Goal: Communication & Community: Participate in discussion

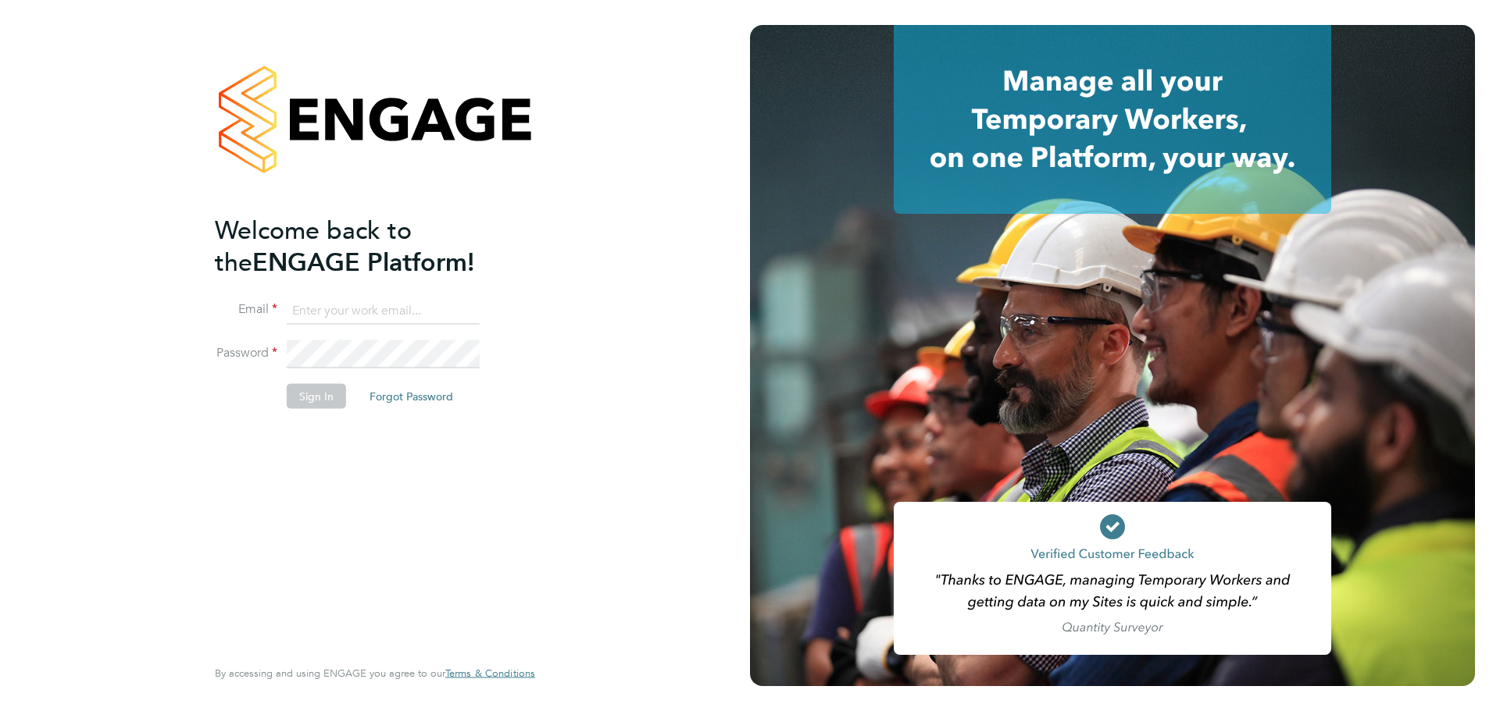
type input "chyrie.anderson@uk.g4s.com"
click at [308, 388] on button "Sign In" at bounding box center [316, 395] width 59 height 25
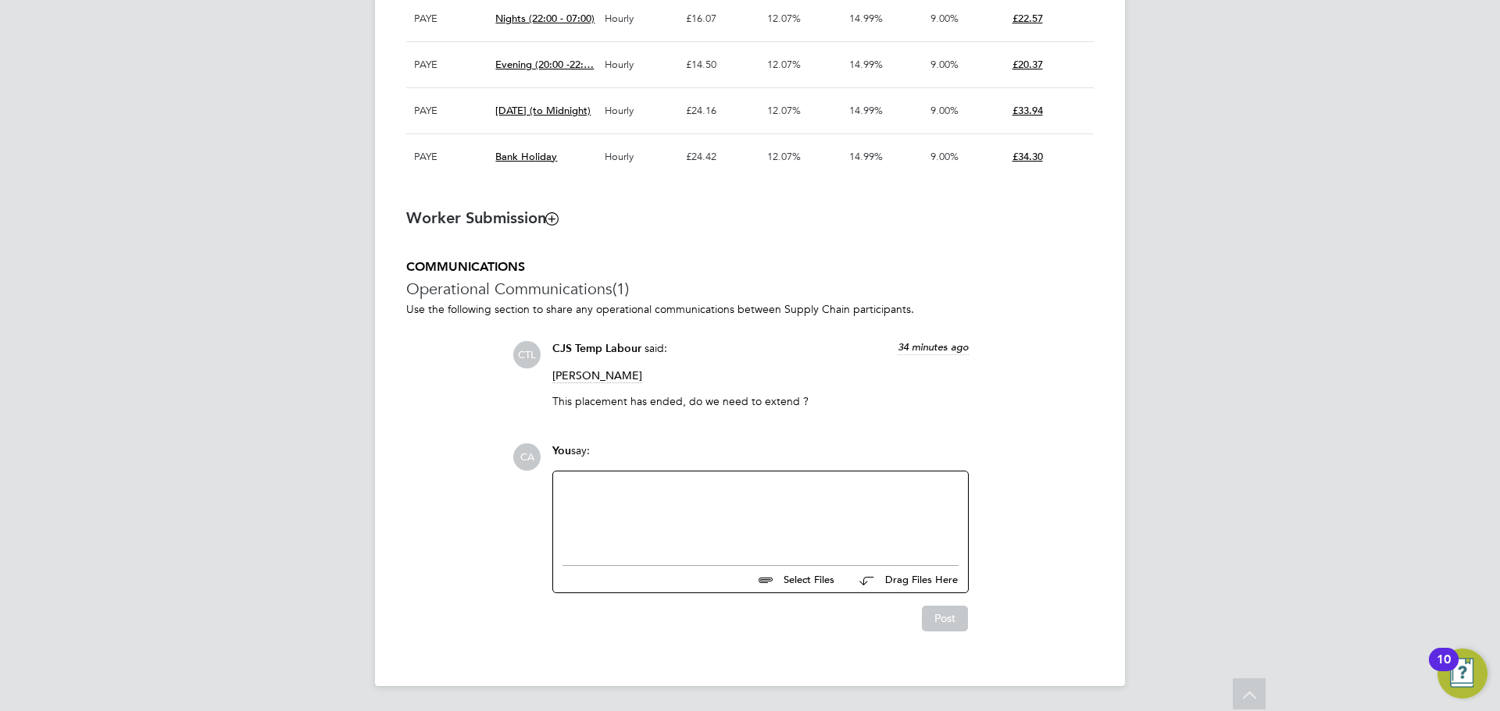
click at [580, 499] on div at bounding box center [760, 514] width 396 height 67
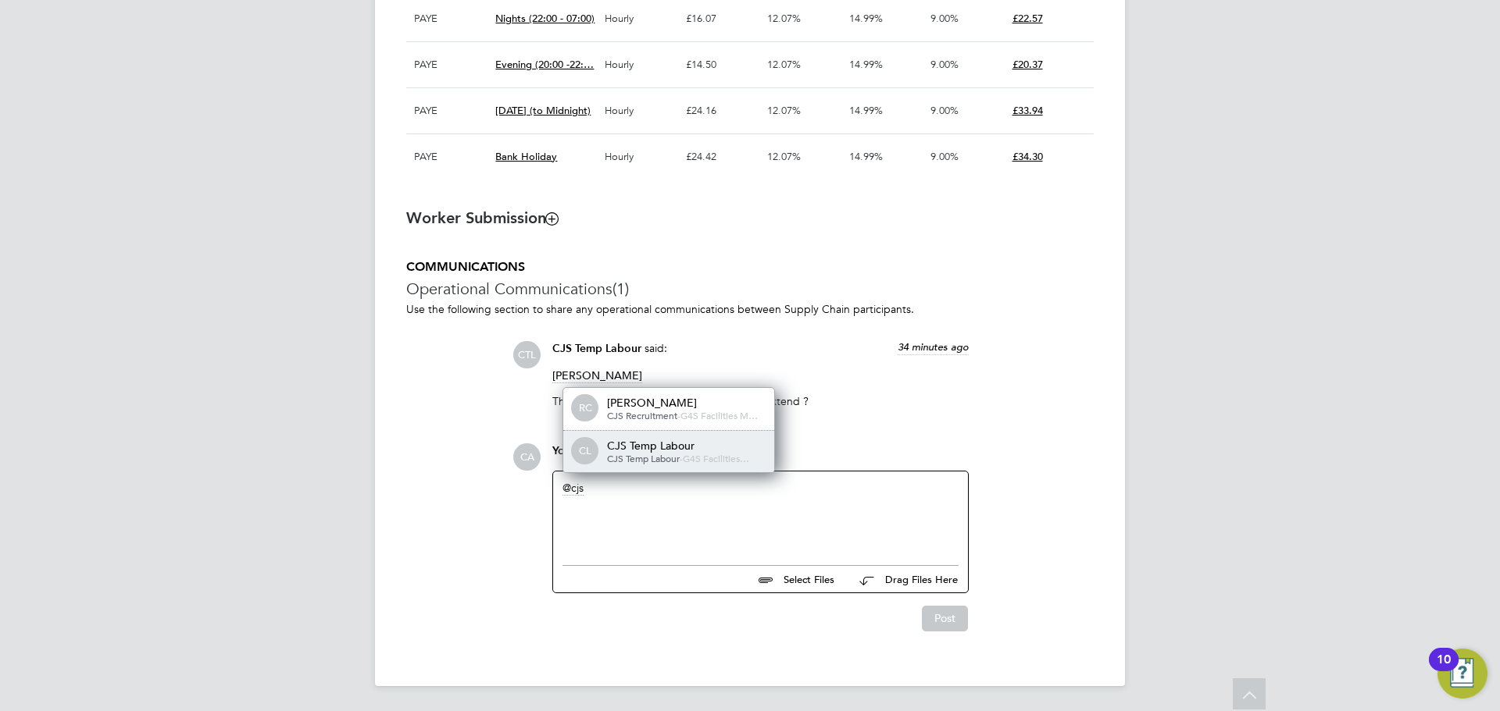
click at [626, 450] on div "CJS Temp Labour" at bounding box center [685, 446] width 156 height 14
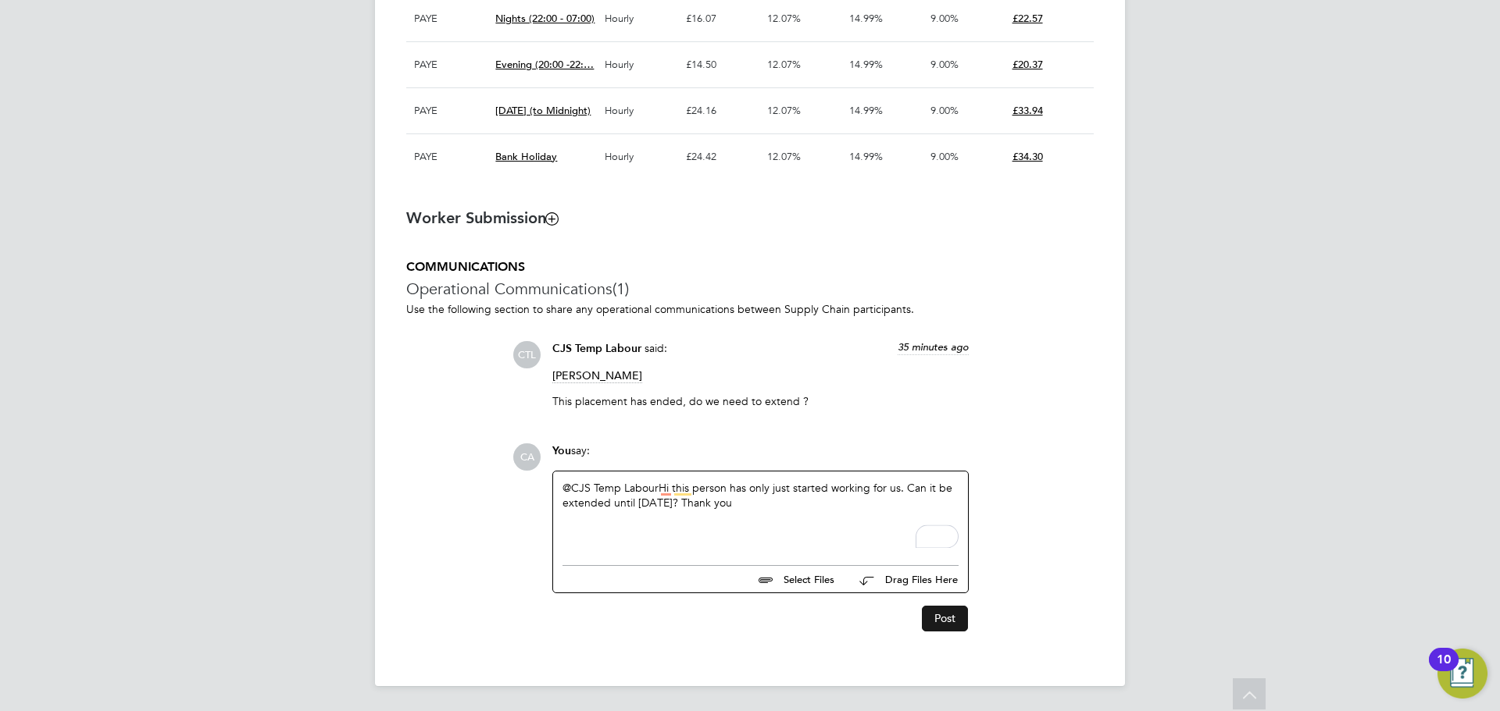
click at [947, 611] on button "Post" at bounding box center [945, 618] width 46 height 25
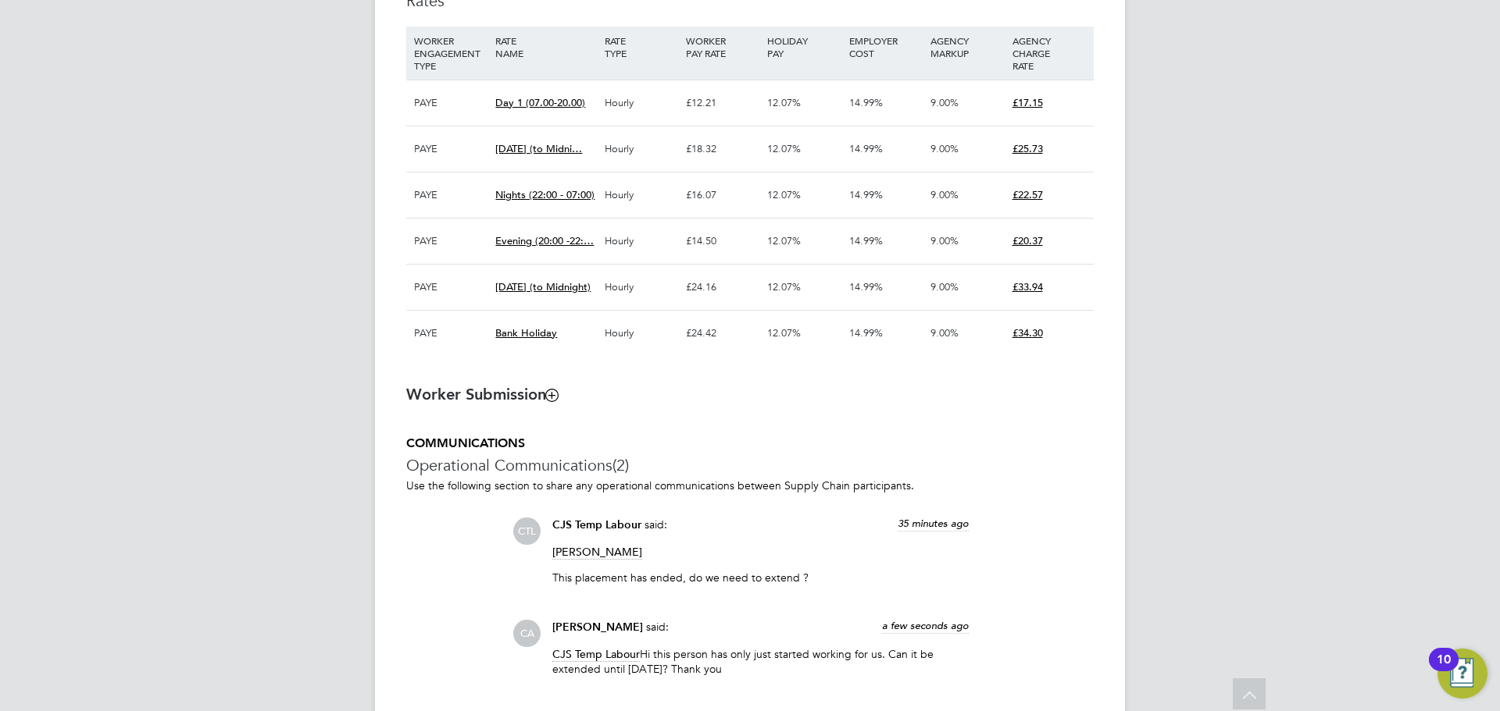
scroll to position [1104, 0]
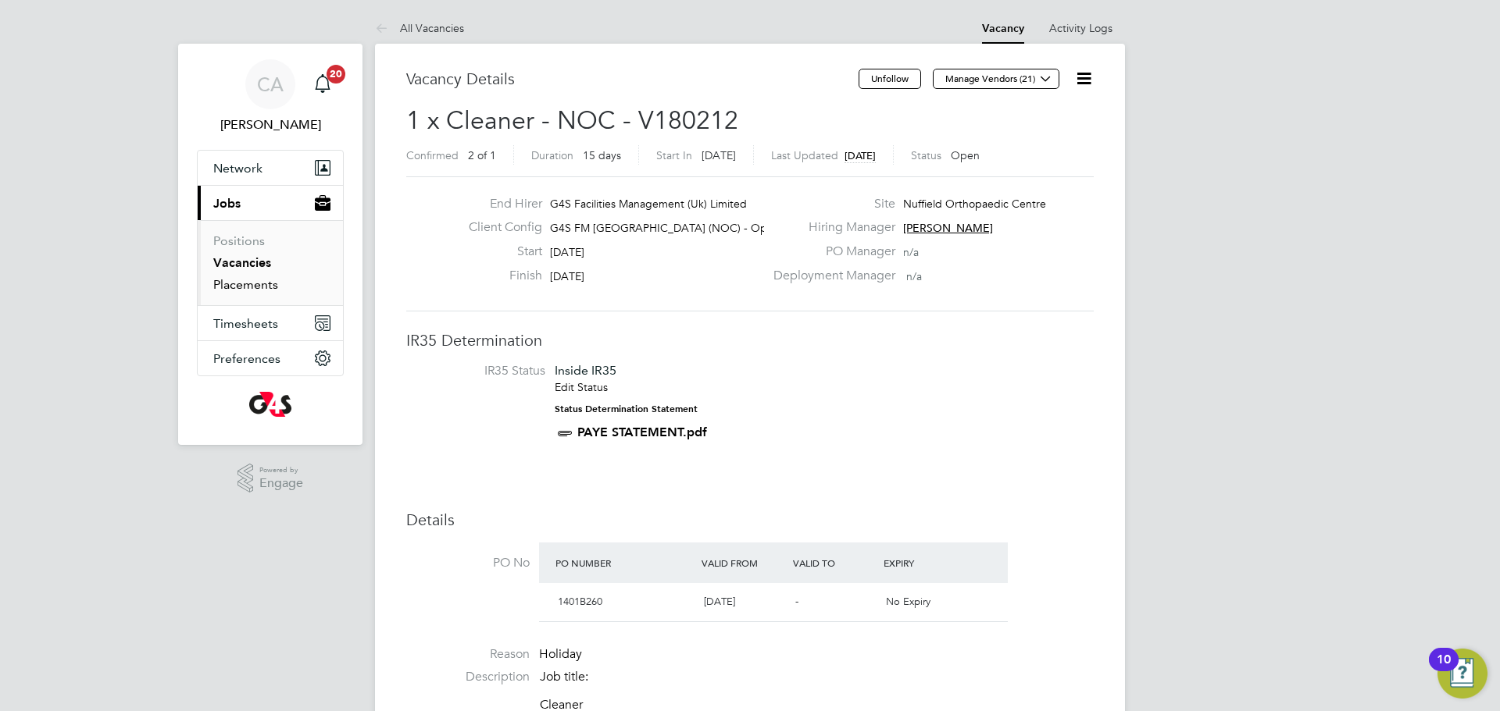
click at [237, 287] on link "Placements" at bounding box center [245, 284] width 65 height 15
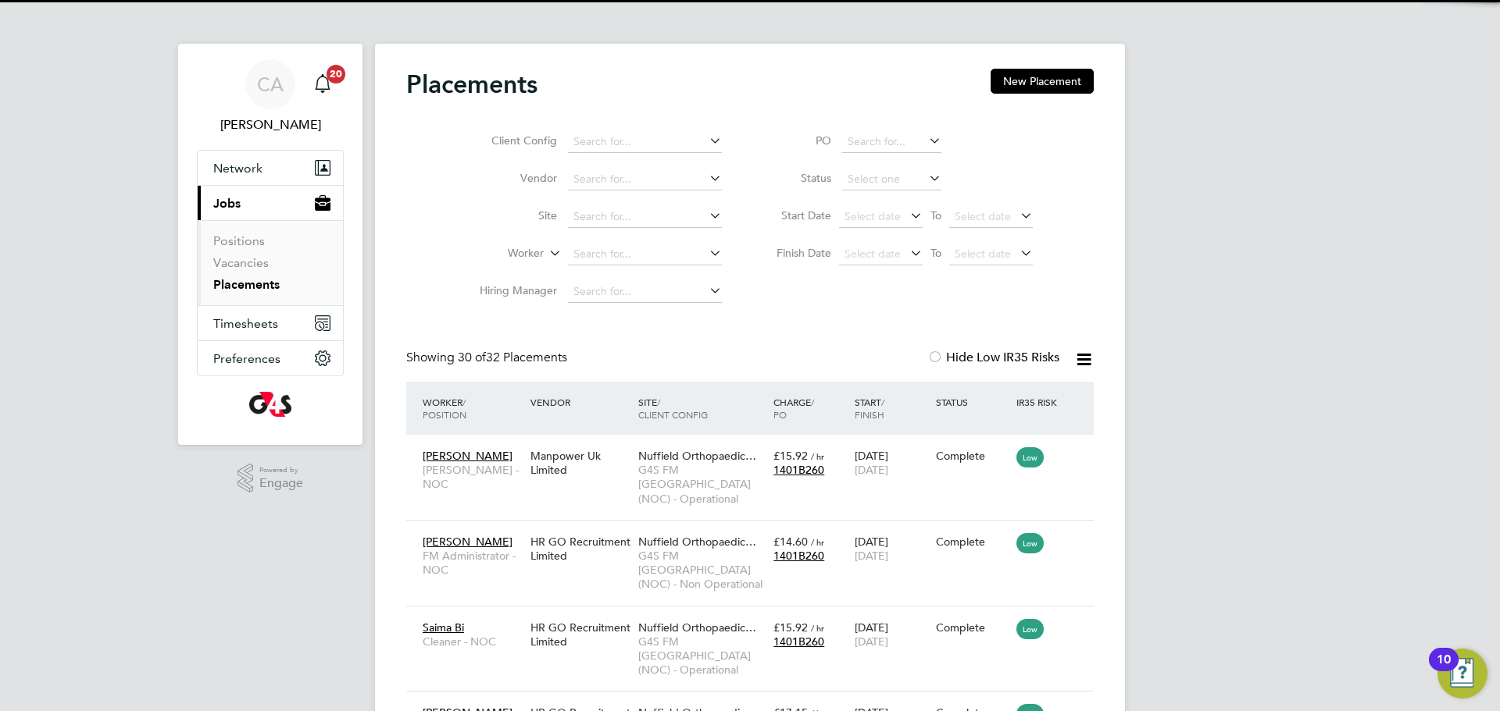
scroll to position [59, 136]
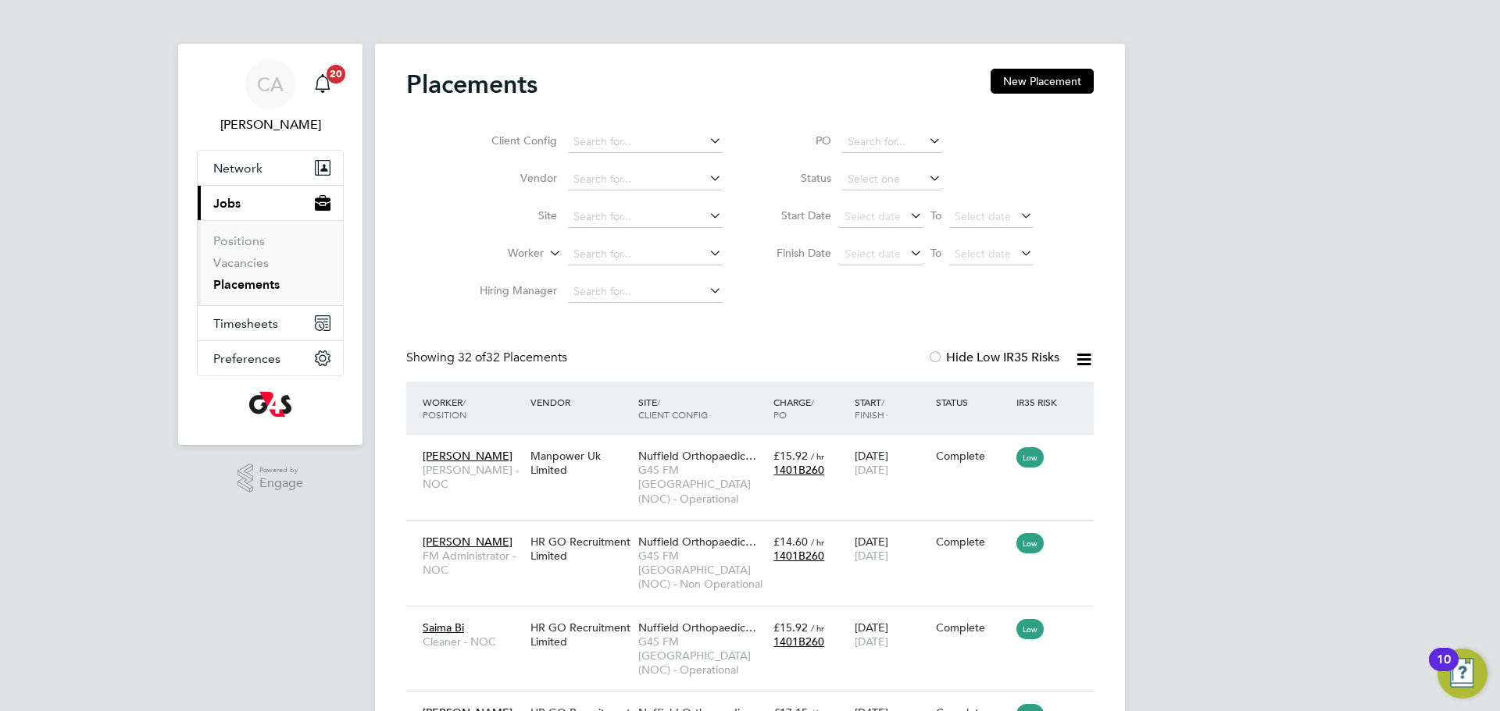
click at [1087, 354] on icon at bounding box center [1084, 360] width 20 height 20
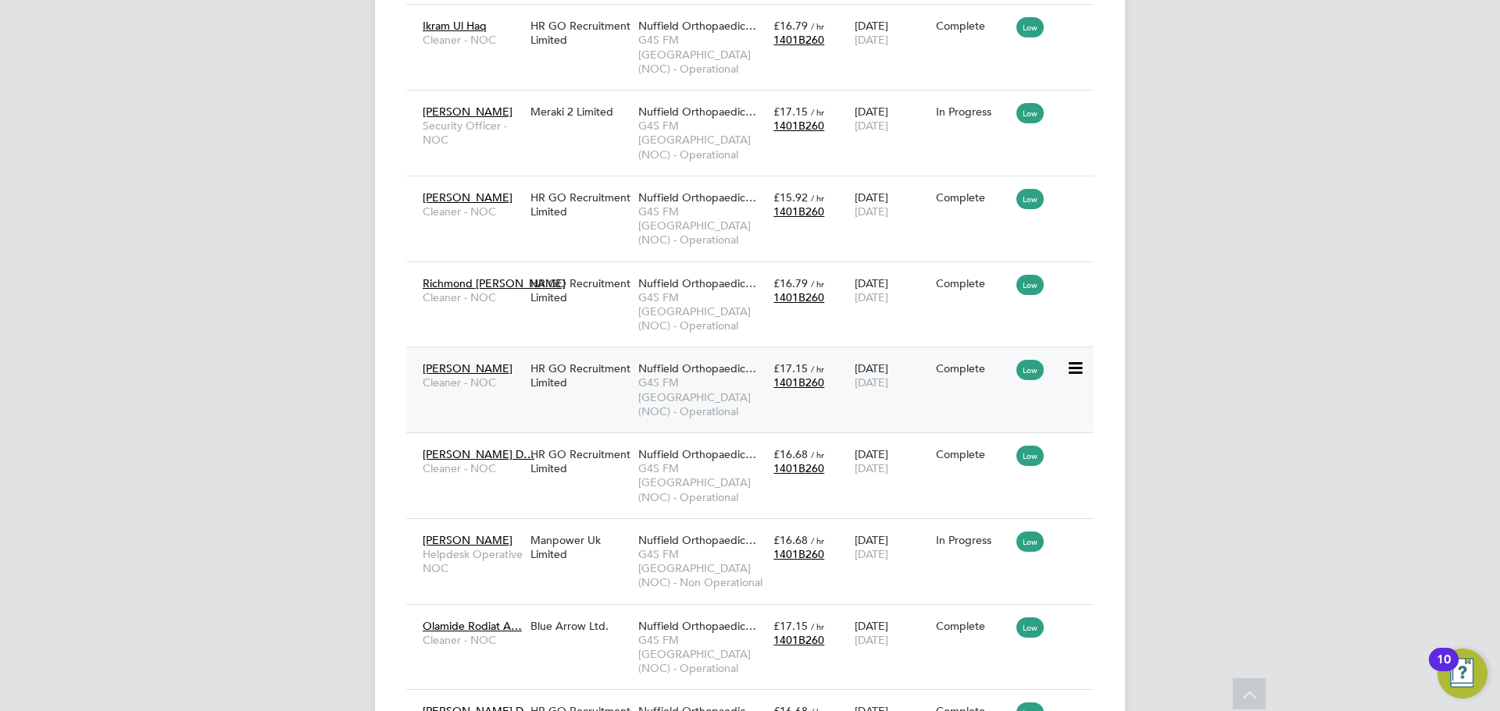
scroll to position [2084, 0]
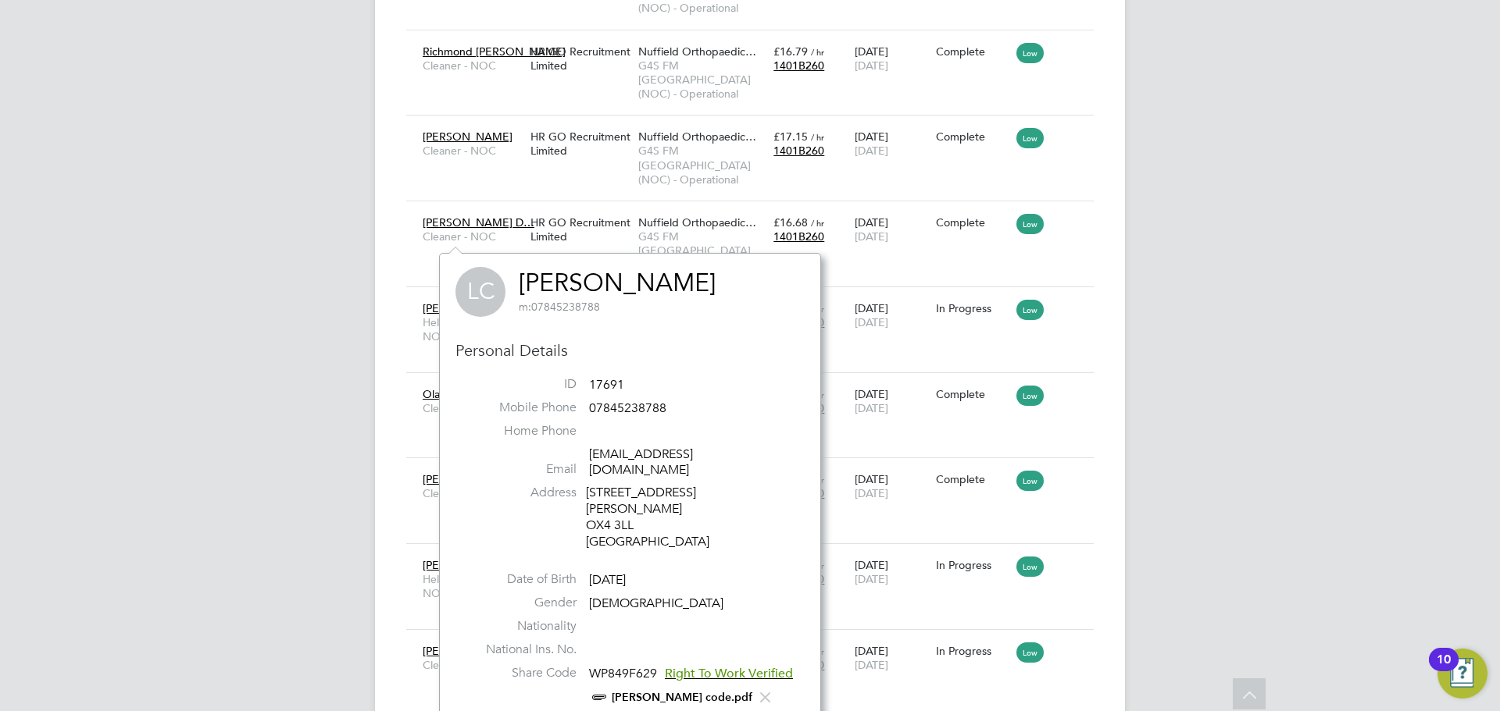
scroll to position [2297, 0]
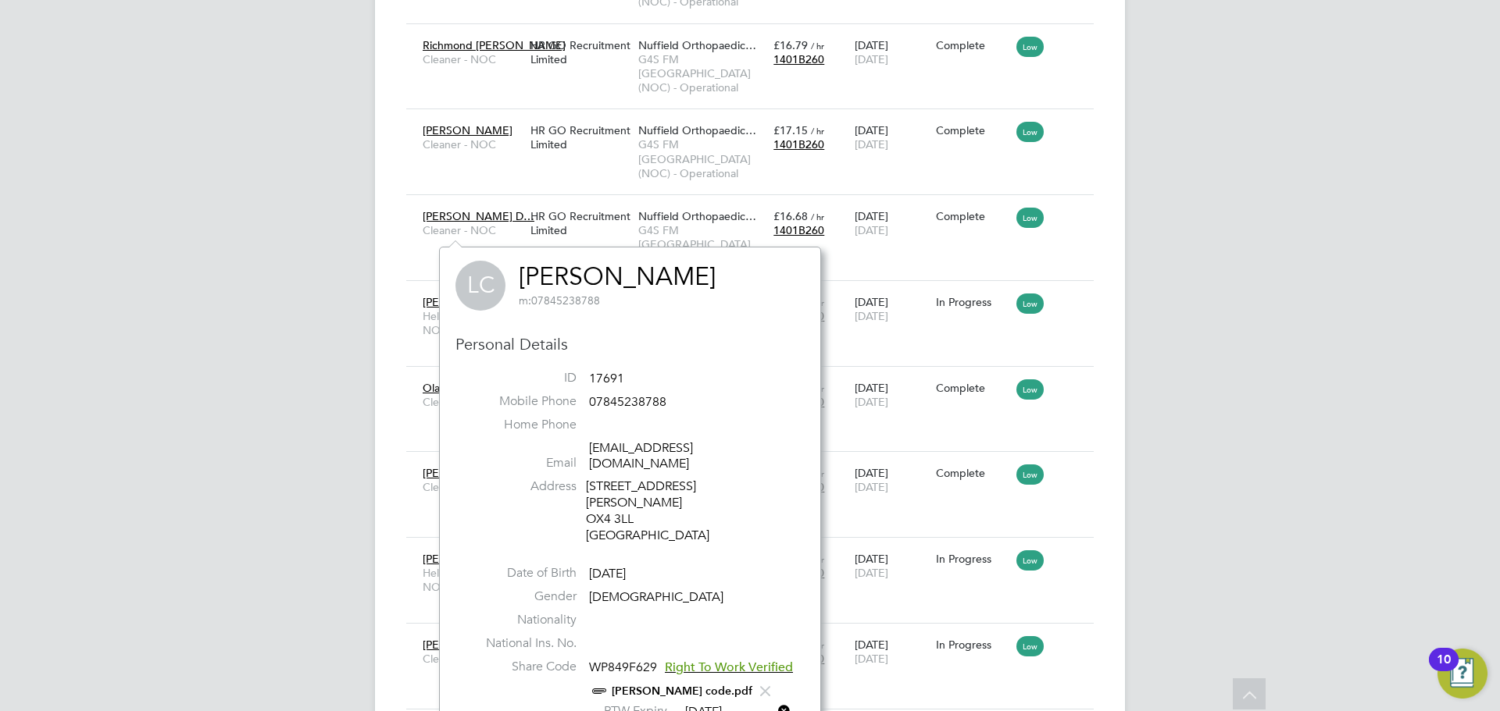
drag, startPoint x: 965, startPoint y: 526, endPoint x: 799, endPoint y: 437, distance: 188.7
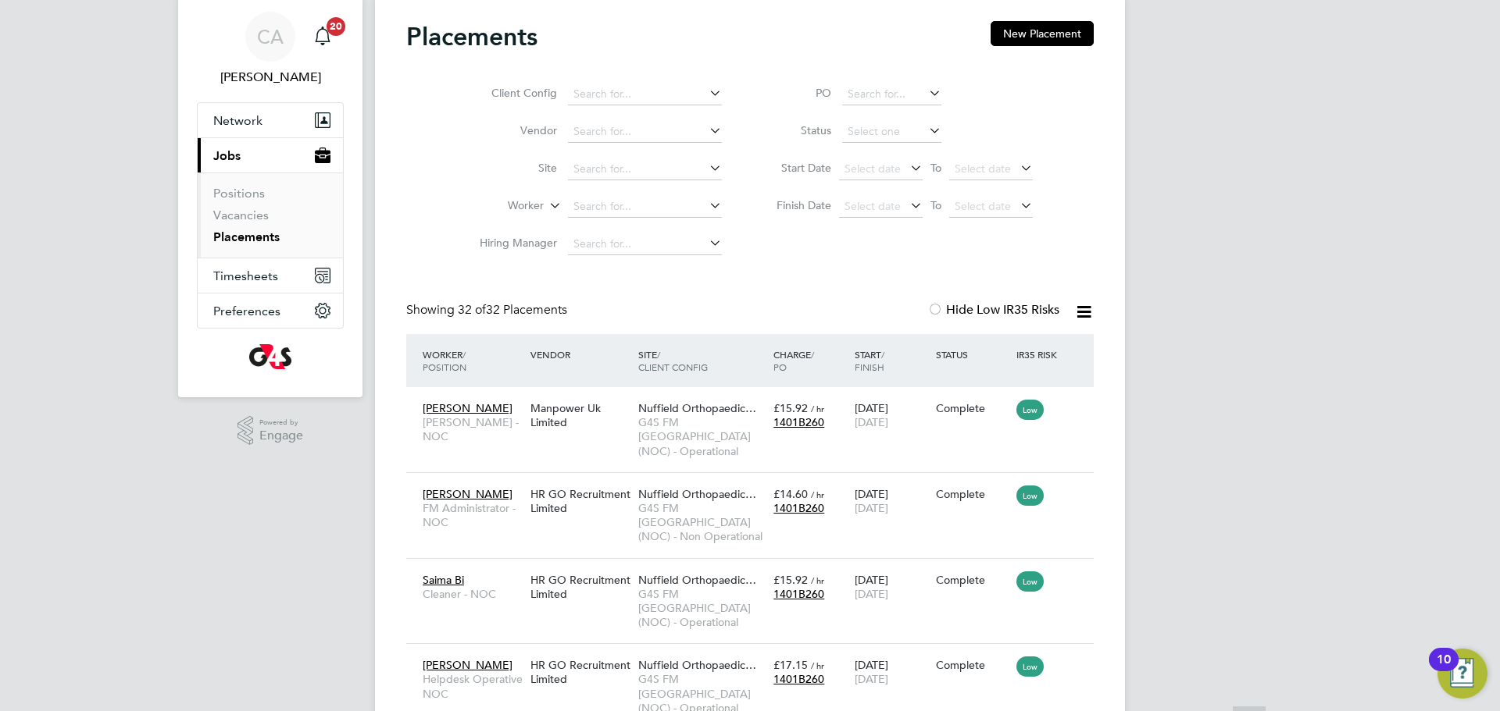
scroll to position [47, 0]
click at [706, 94] on icon at bounding box center [706, 94] width 0 height 22
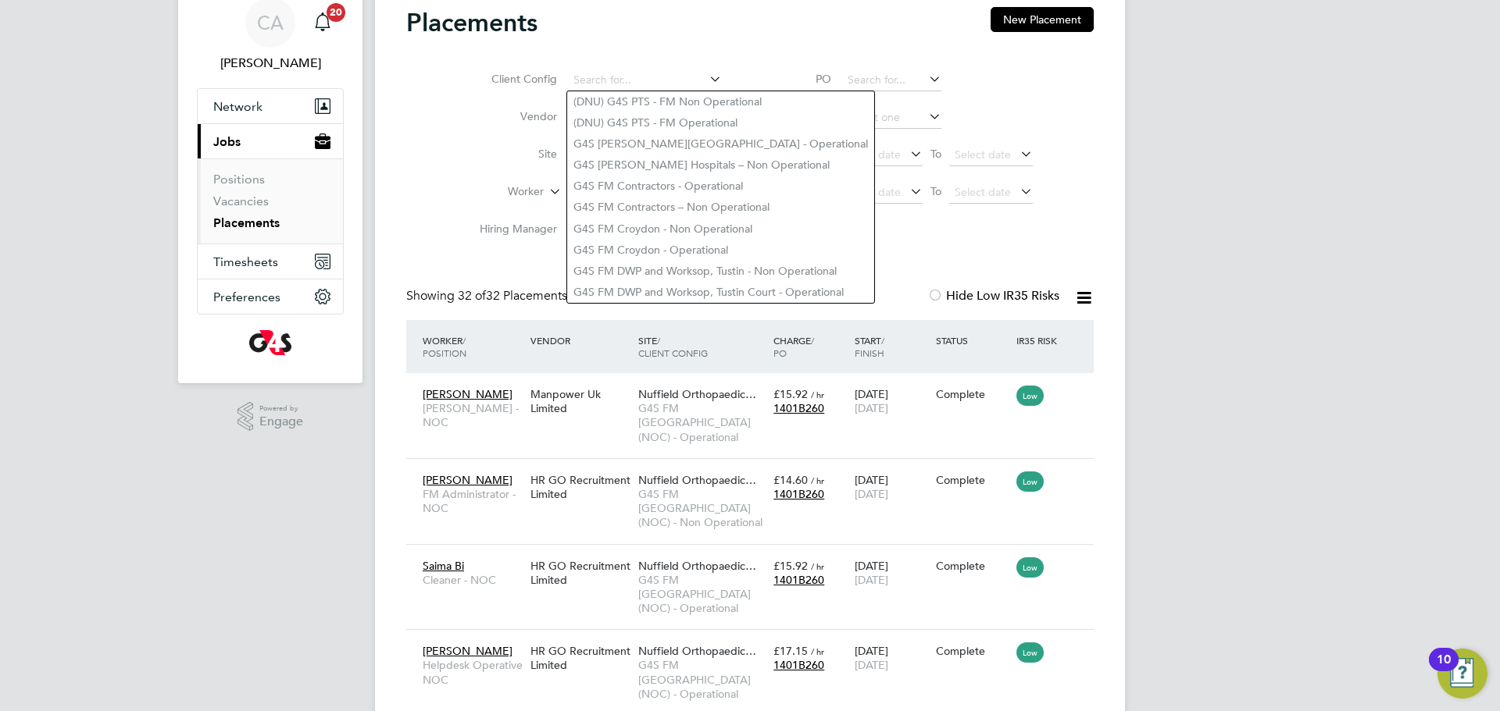
scroll to position [62, 0]
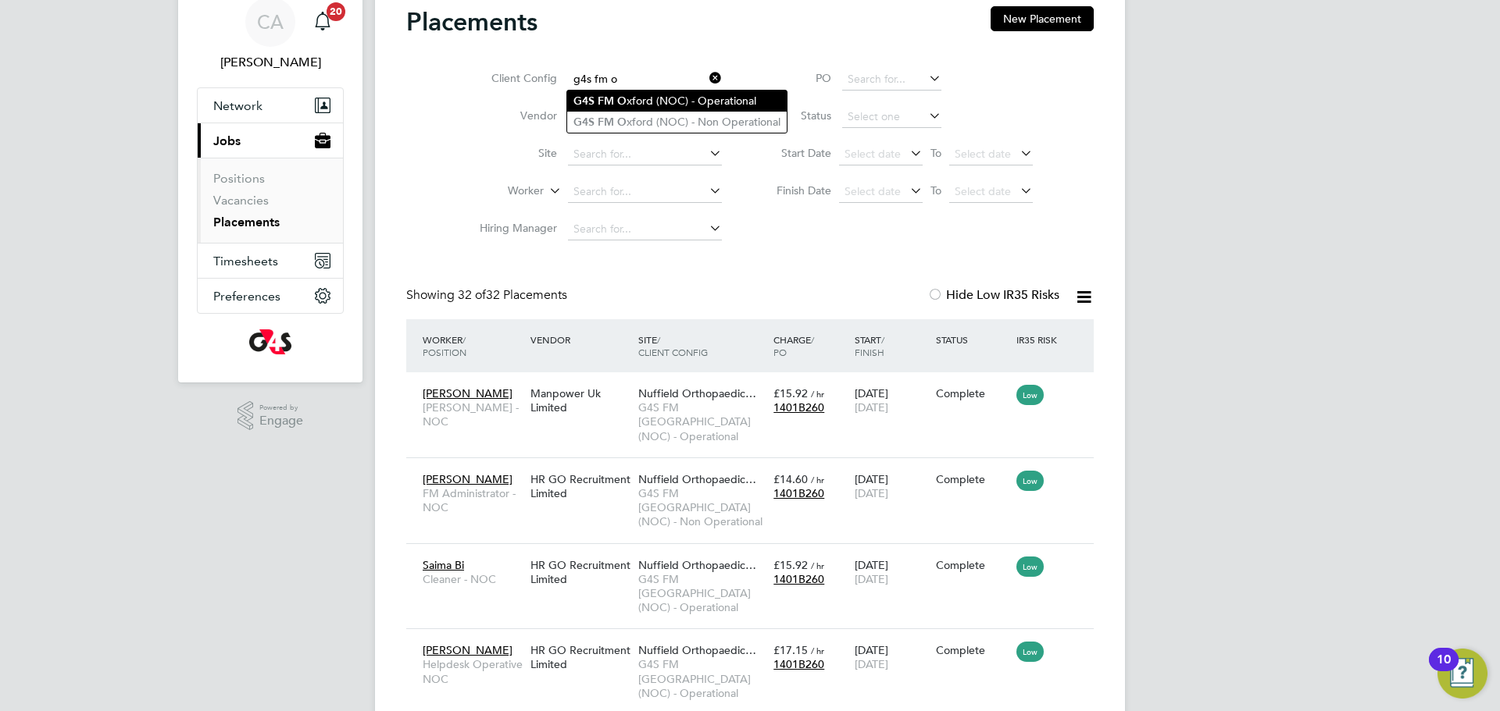
click at [653, 98] on li "G4S FM O xford (NOC) - Operational" at bounding box center [676, 101] width 219 height 21
type input "G4S FM Oxford (NOC) - Operational"
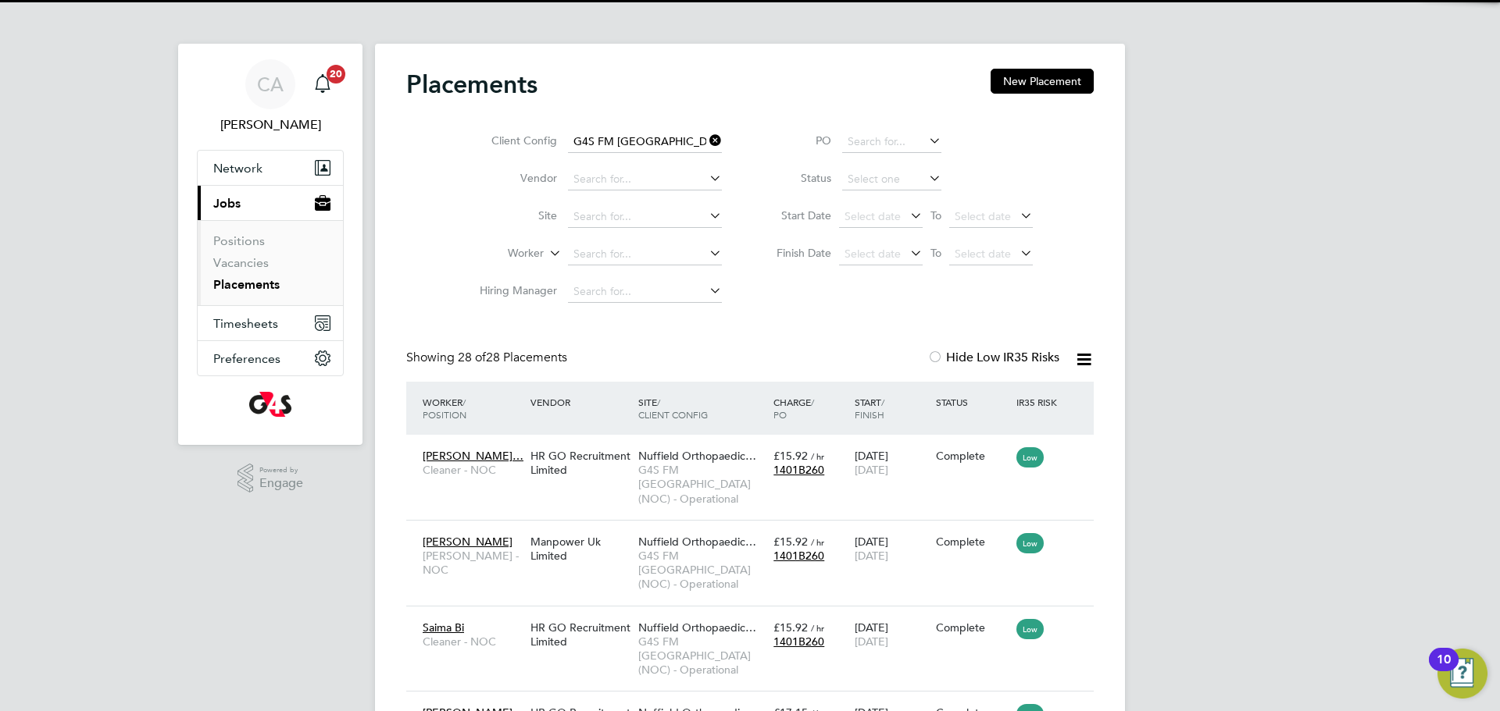
scroll to position [59, 136]
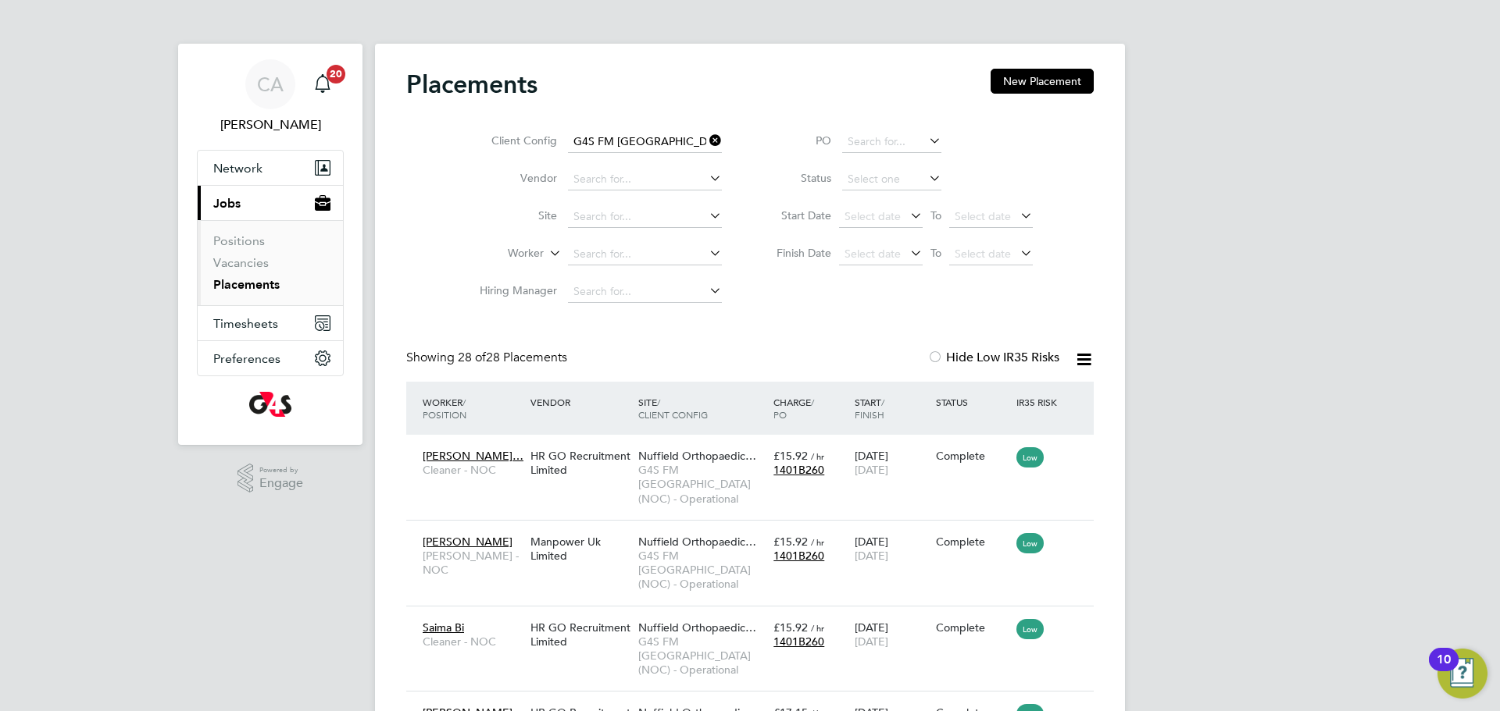
click at [706, 177] on icon at bounding box center [706, 178] width 0 height 22
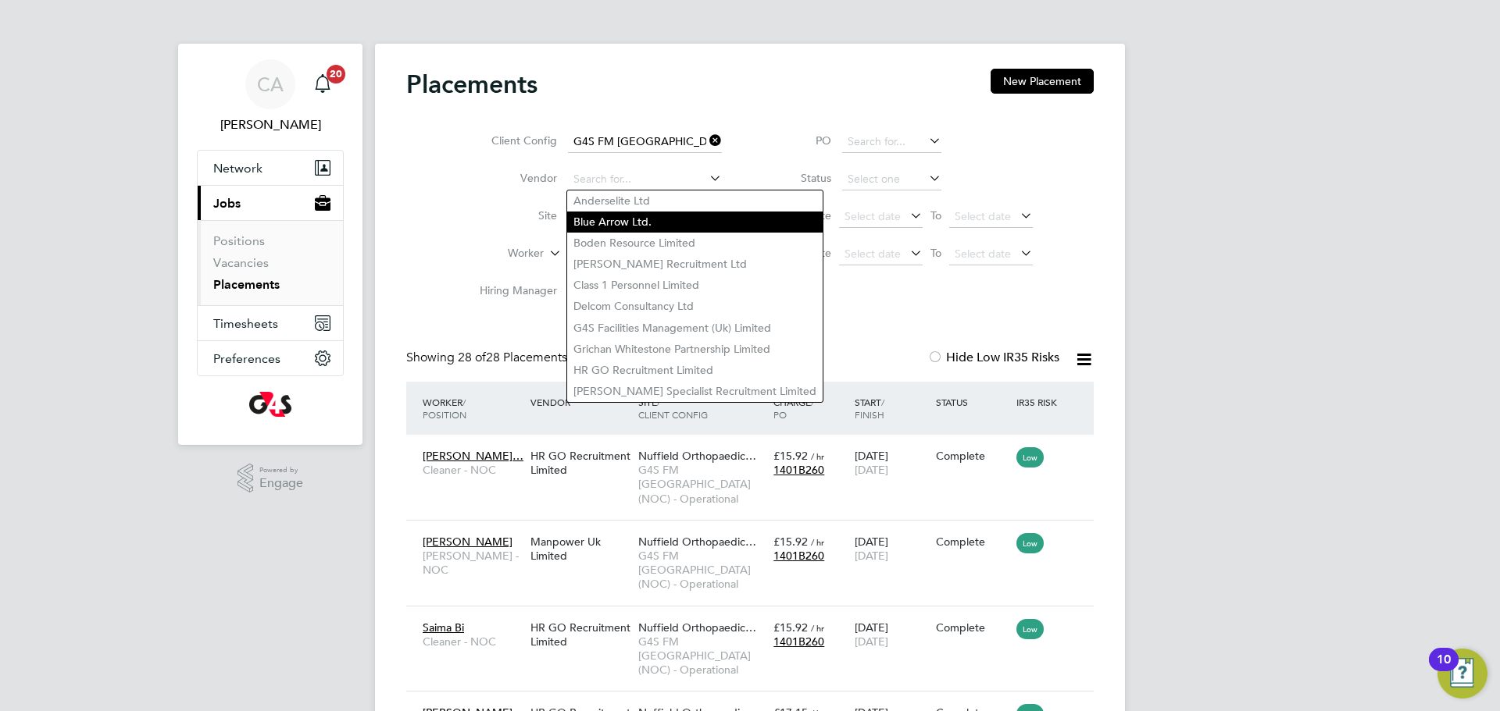
click at [647, 223] on li "Blue Arrow Ltd." at bounding box center [694, 222] width 255 height 21
type input "Blue Arrow Ltd."
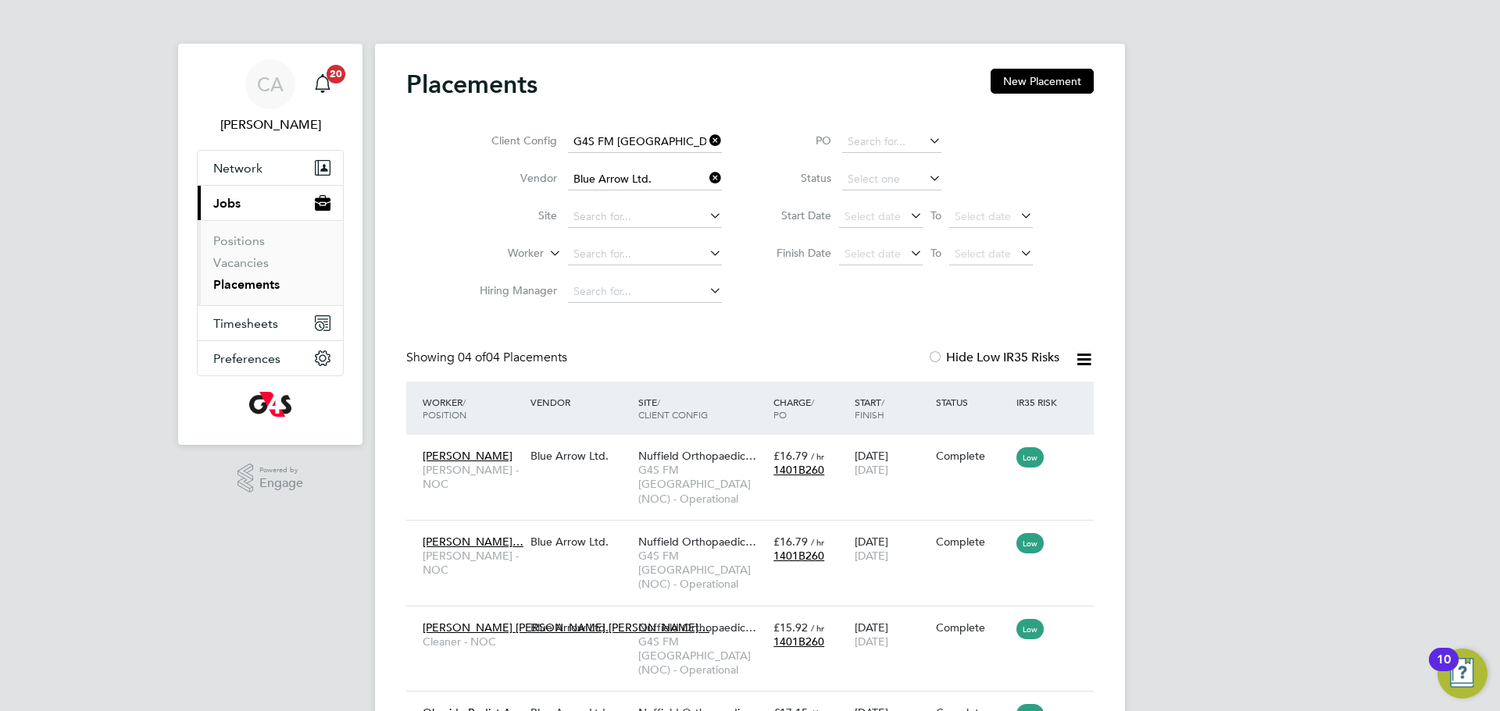
click at [706, 253] on icon at bounding box center [706, 253] width 0 height 22
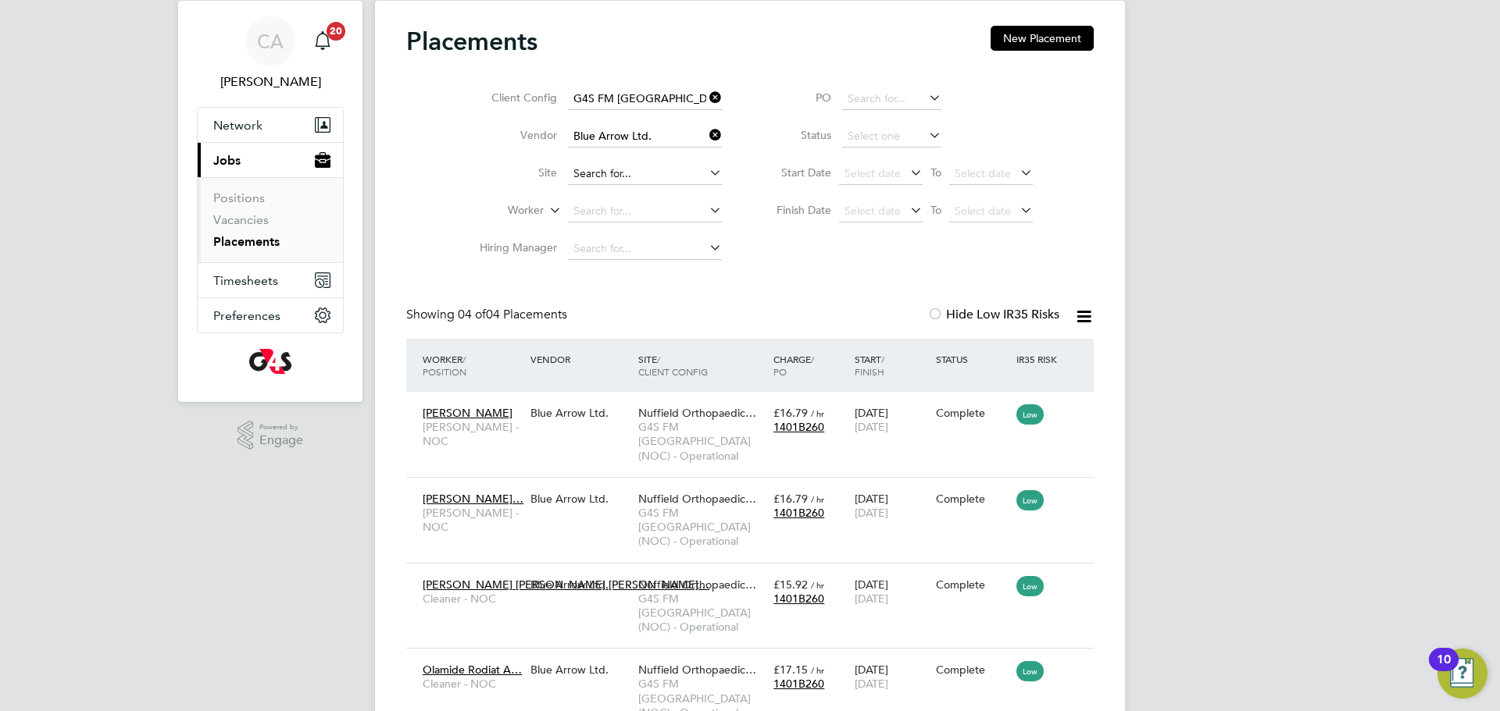
click at [613, 174] on input at bounding box center [645, 174] width 154 height 22
click at [628, 194] on li "Nuf field Orthopaedic Centre" at bounding box center [651, 195] width 169 height 21
type input "Nuffield Orthopaedic Centre"
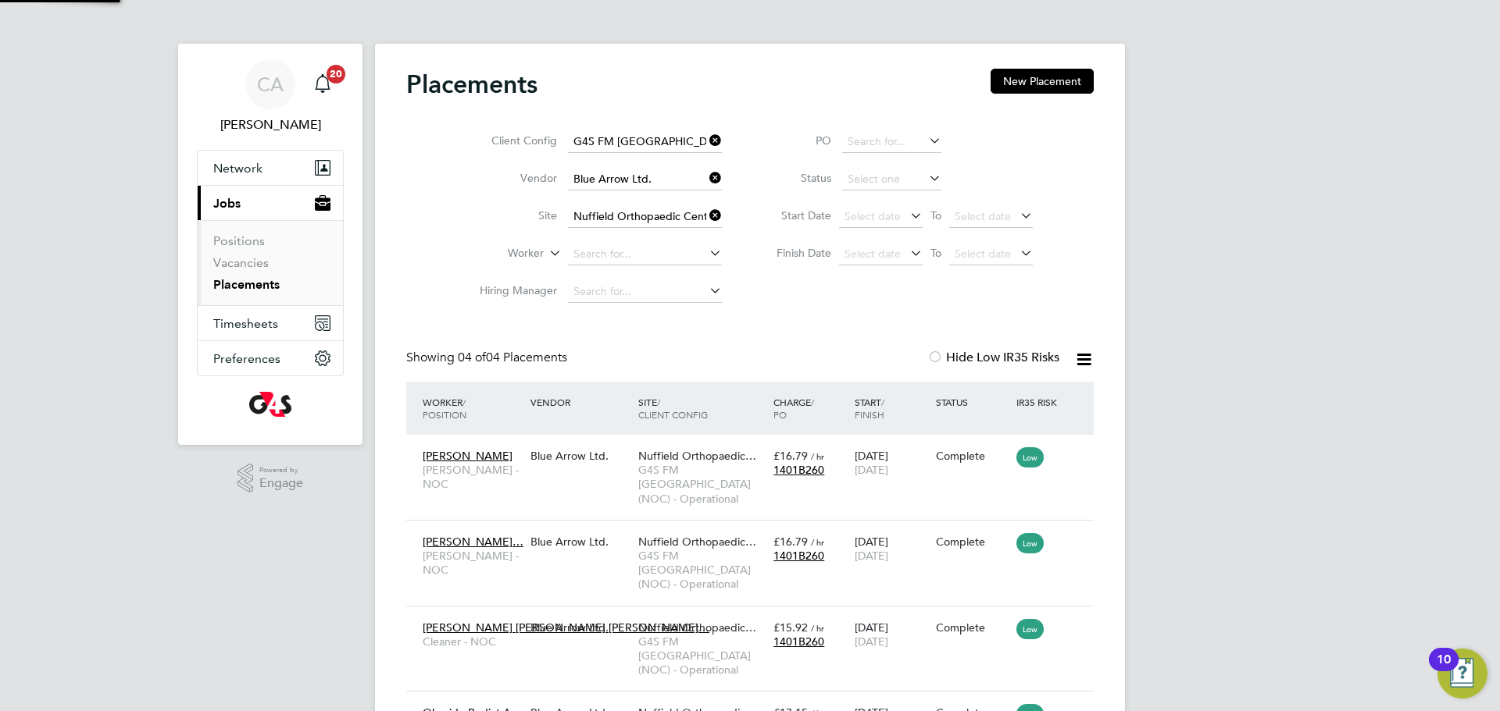
scroll to position [8, 8]
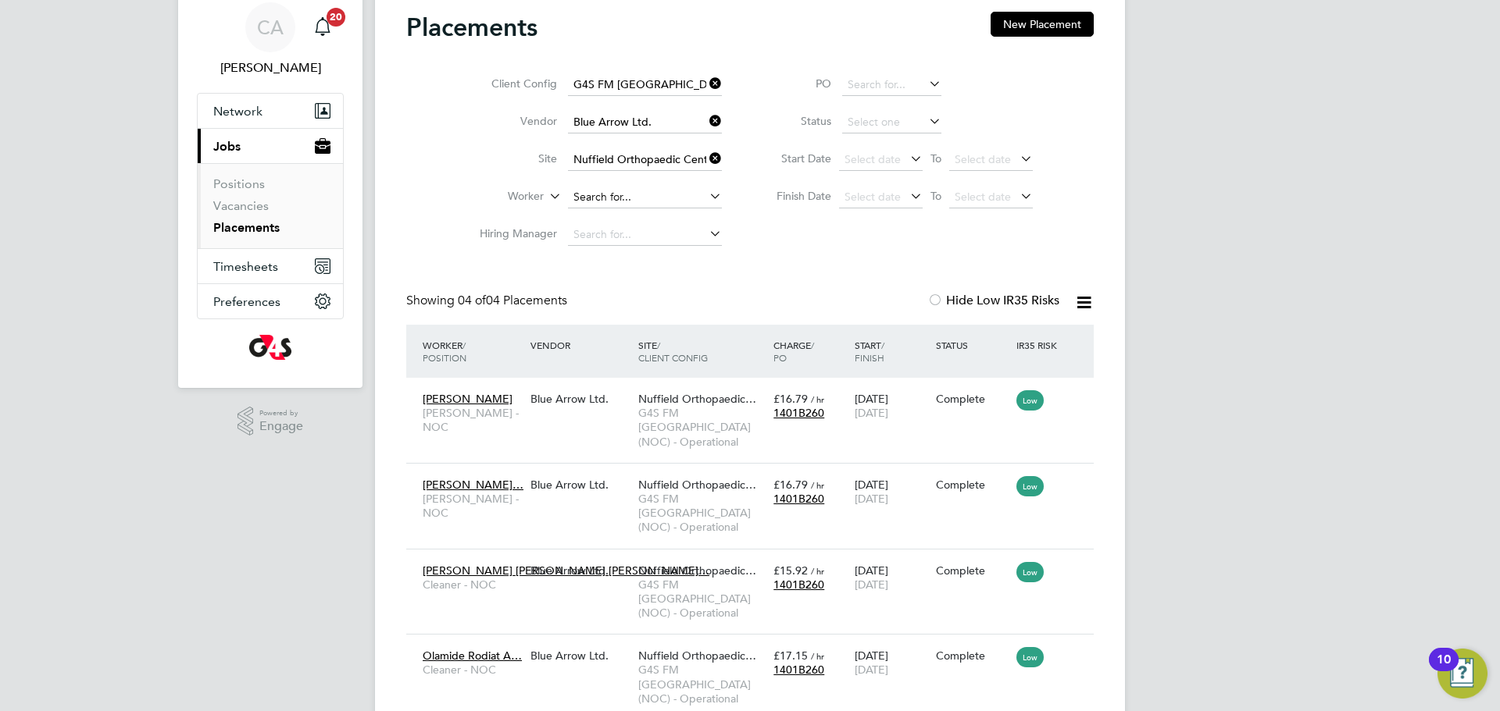
click at [597, 192] on input at bounding box center [645, 198] width 154 height 22
type input "elisinia"
click at [237, 265] on span "Timesheets" at bounding box center [245, 266] width 65 height 15
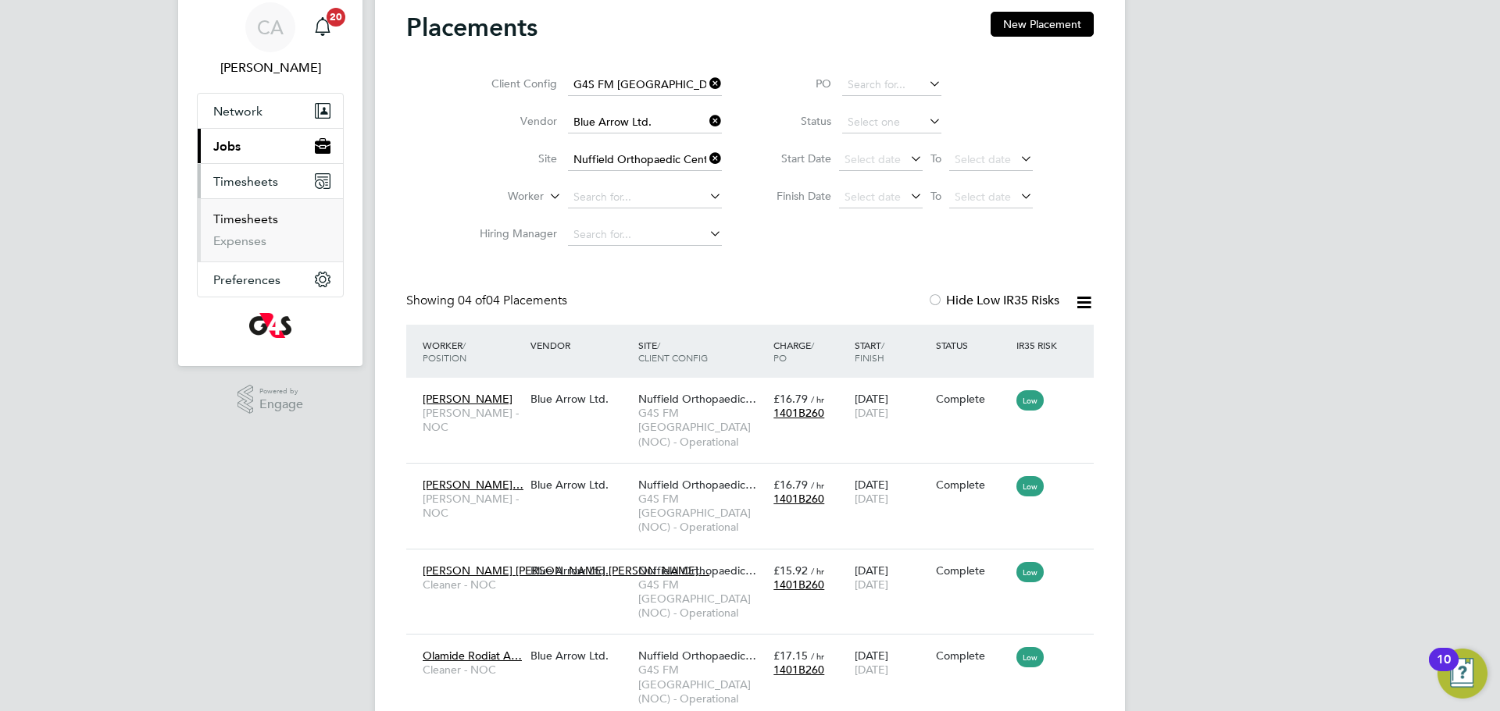
click at [237, 216] on link "Timesheets" at bounding box center [245, 219] width 65 height 15
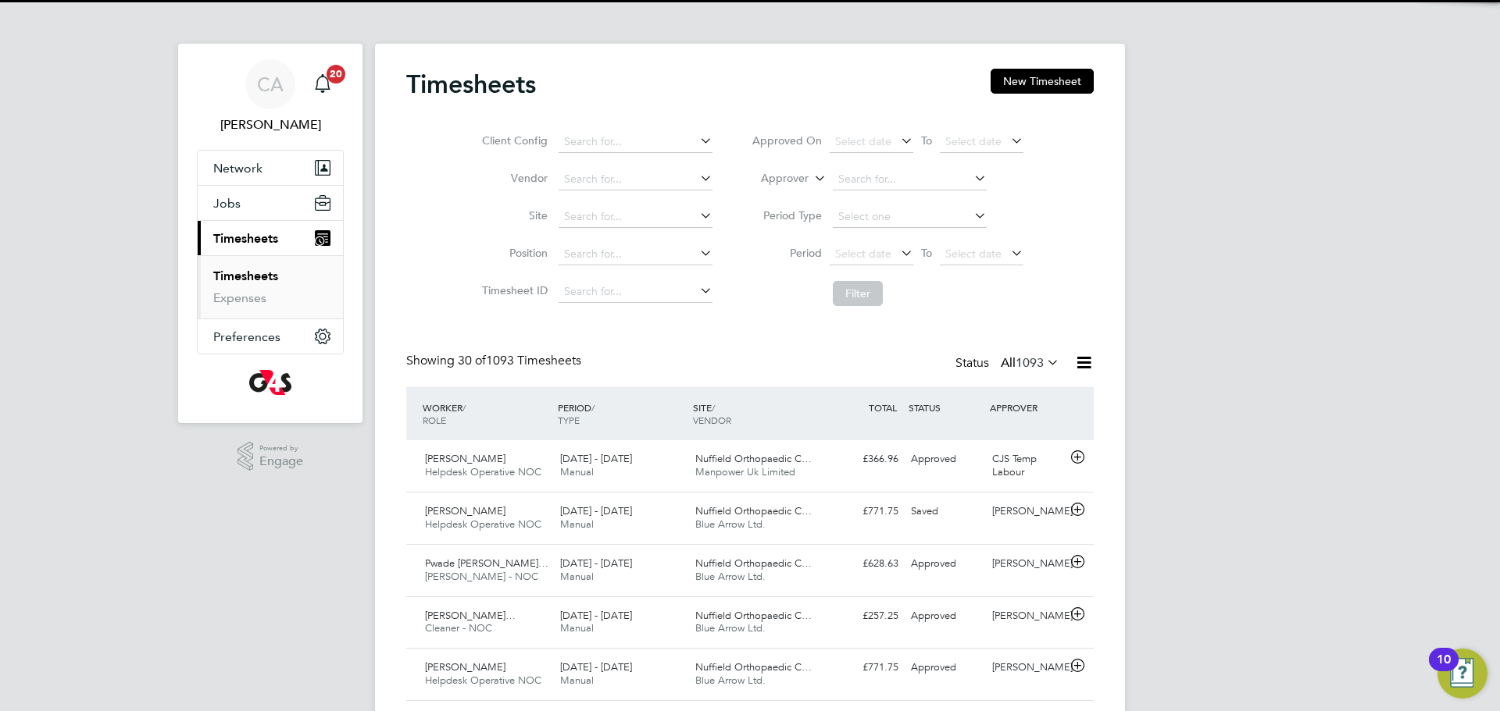
scroll to position [40, 136]
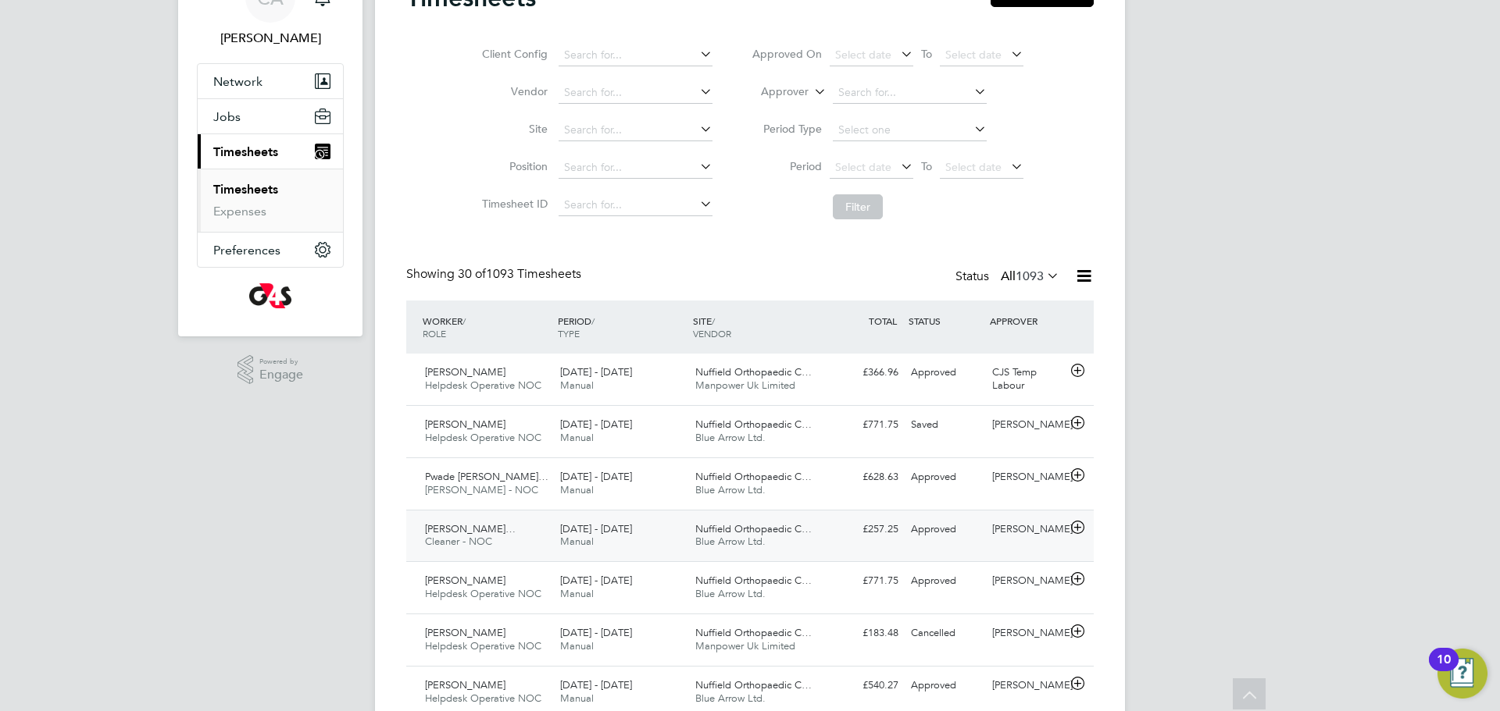
click at [480, 529] on span "Elisinia Marques Figuier…" at bounding box center [470, 528] width 91 height 13
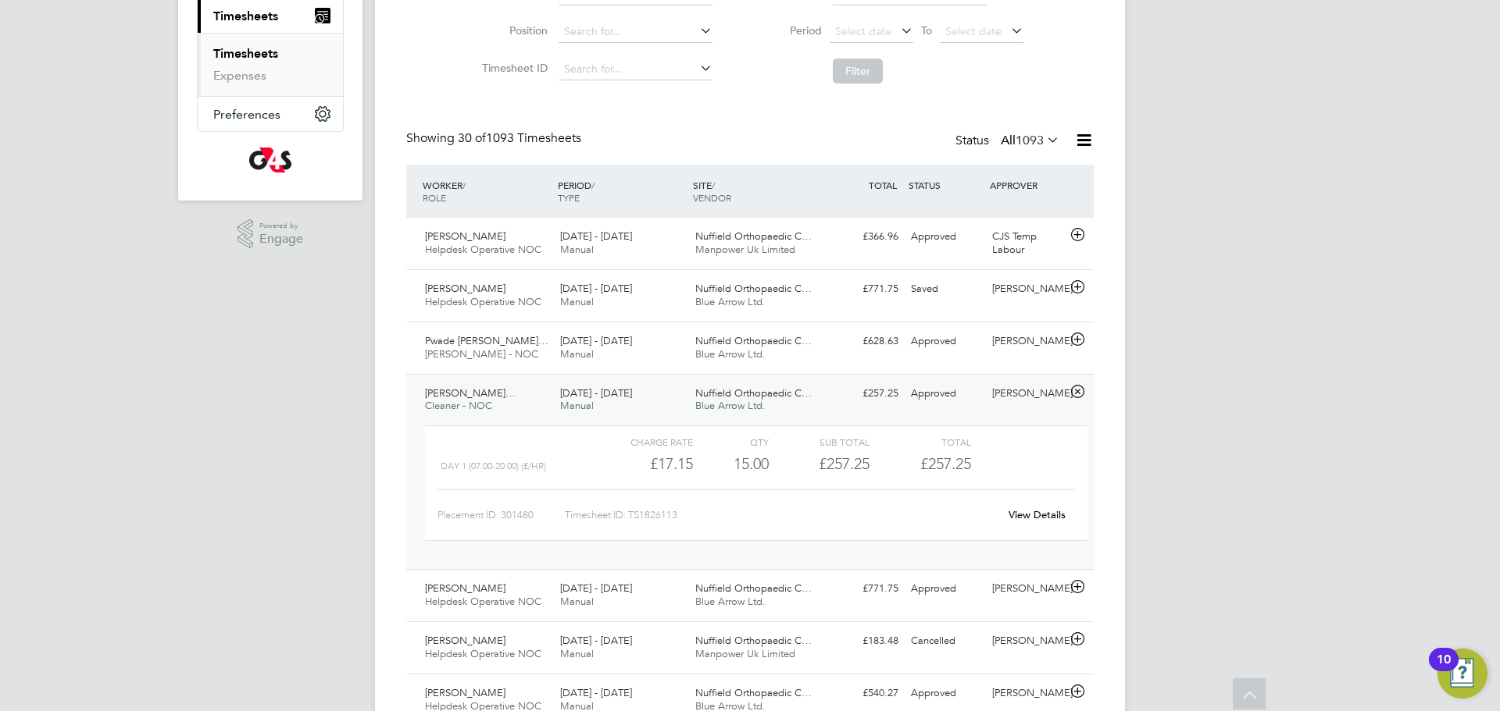
click at [1036, 515] on link "View Details" at bounding box center [1036, 514] width 57 height 13
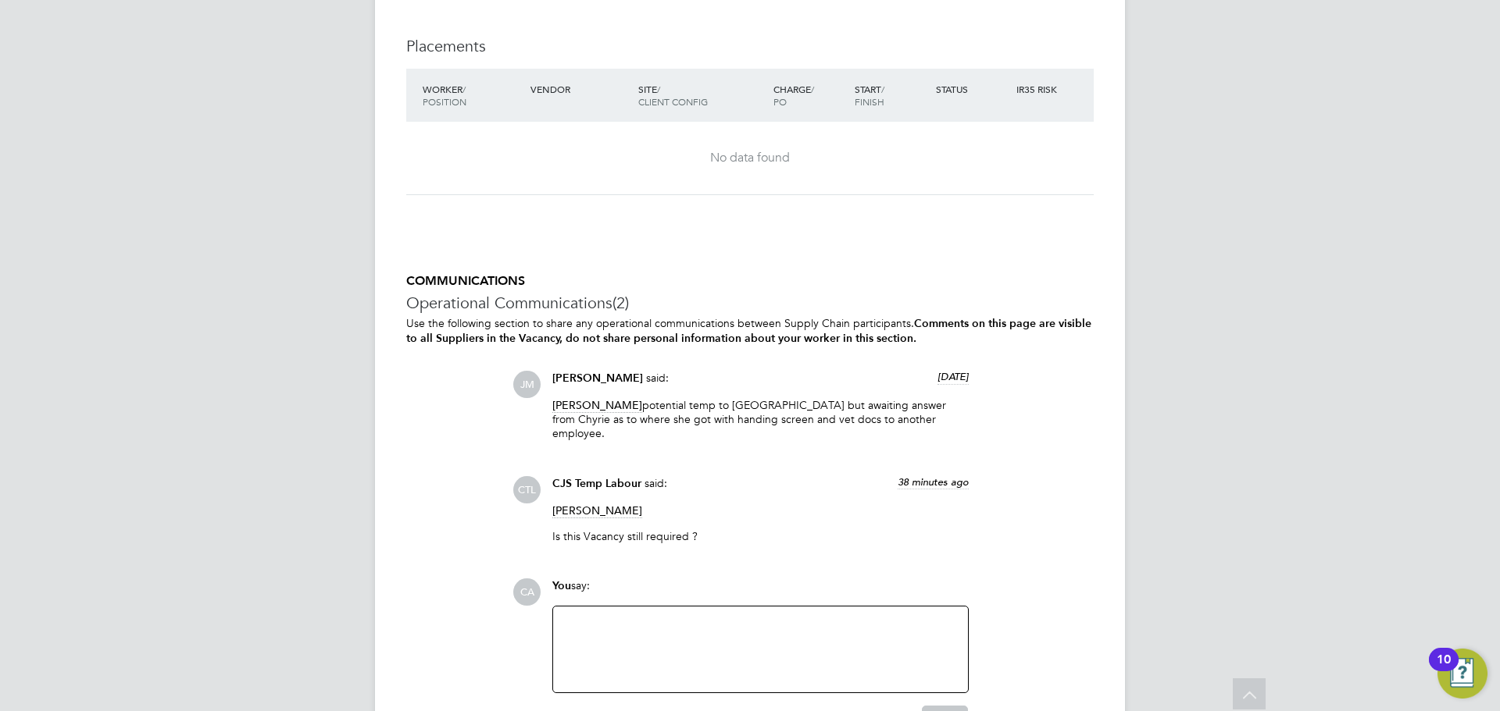
scroll to position [3030, 0]
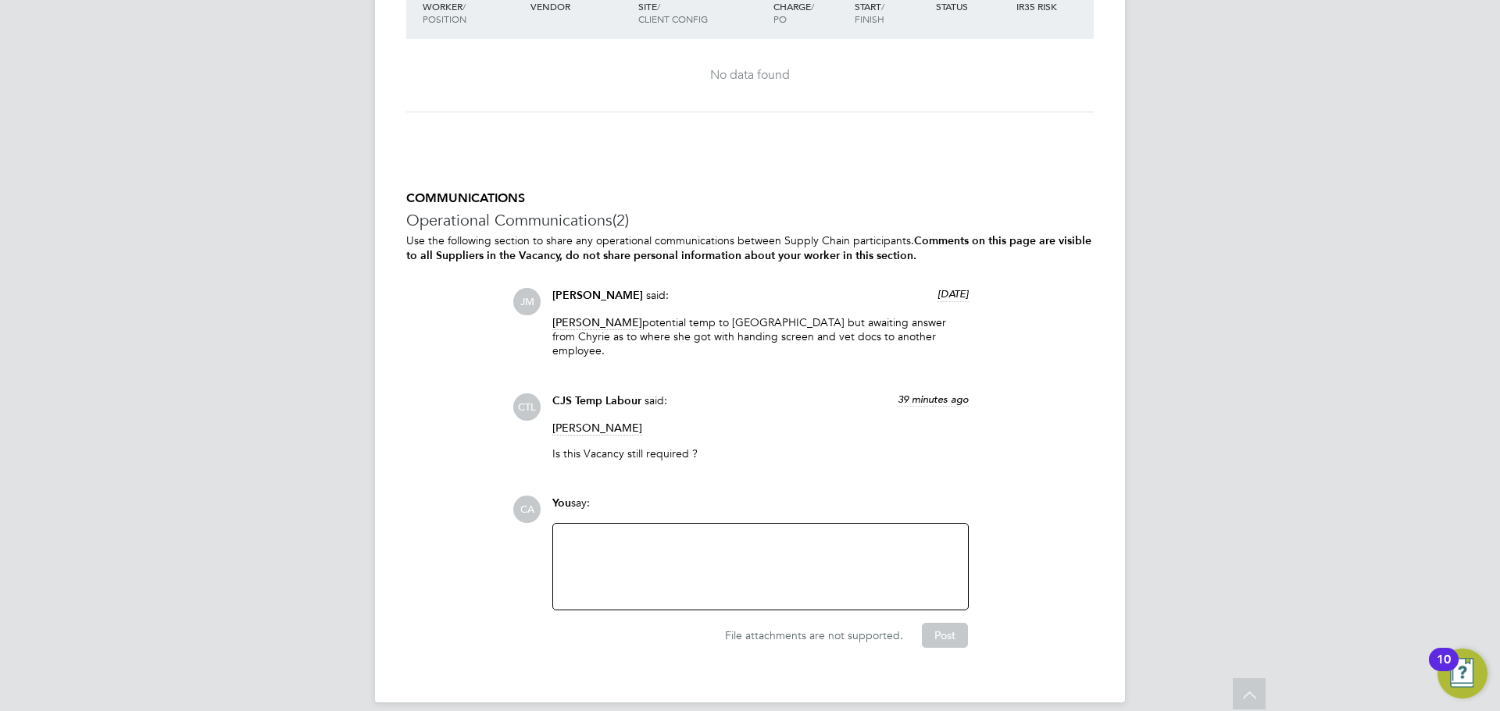
click at [593, 533] on div at bounding box center [760, 566] width 396 height 67
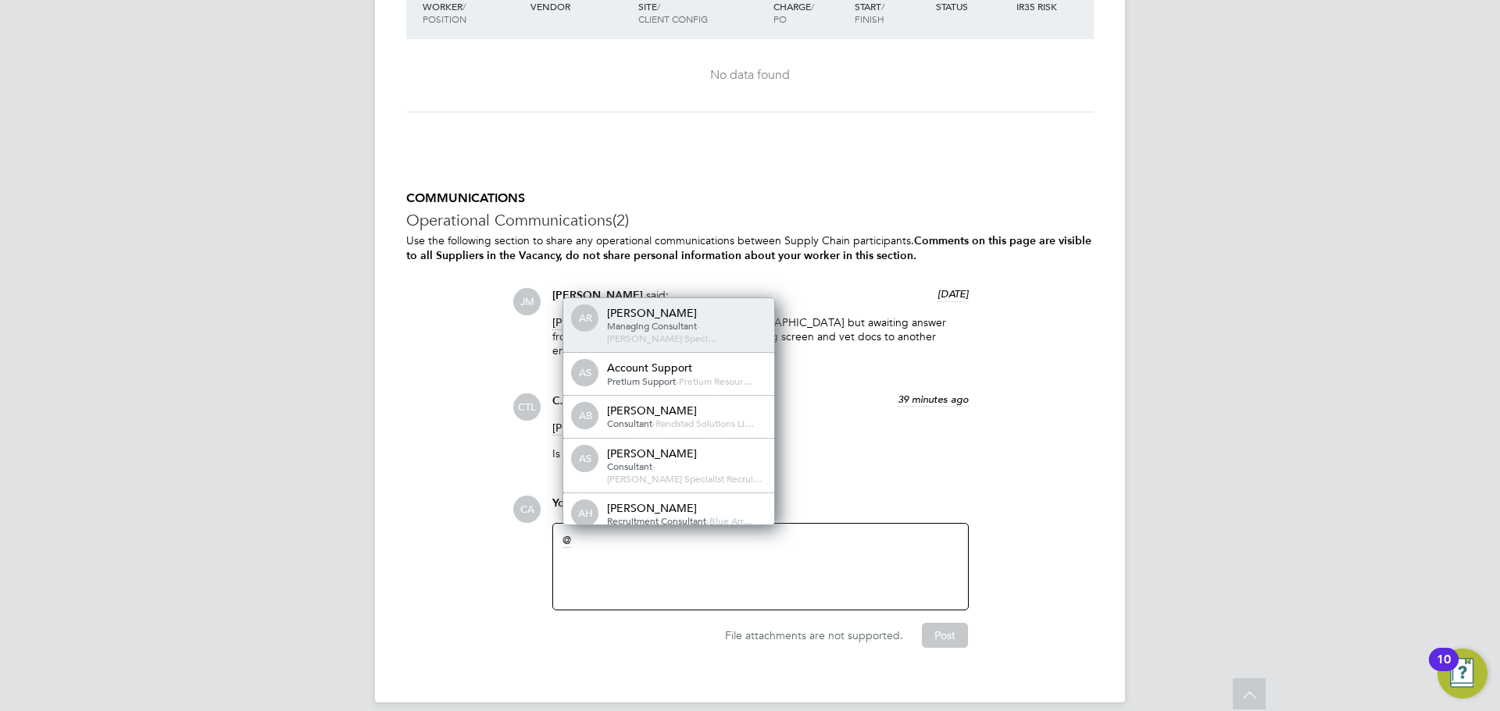
scroll to position [12, 157]
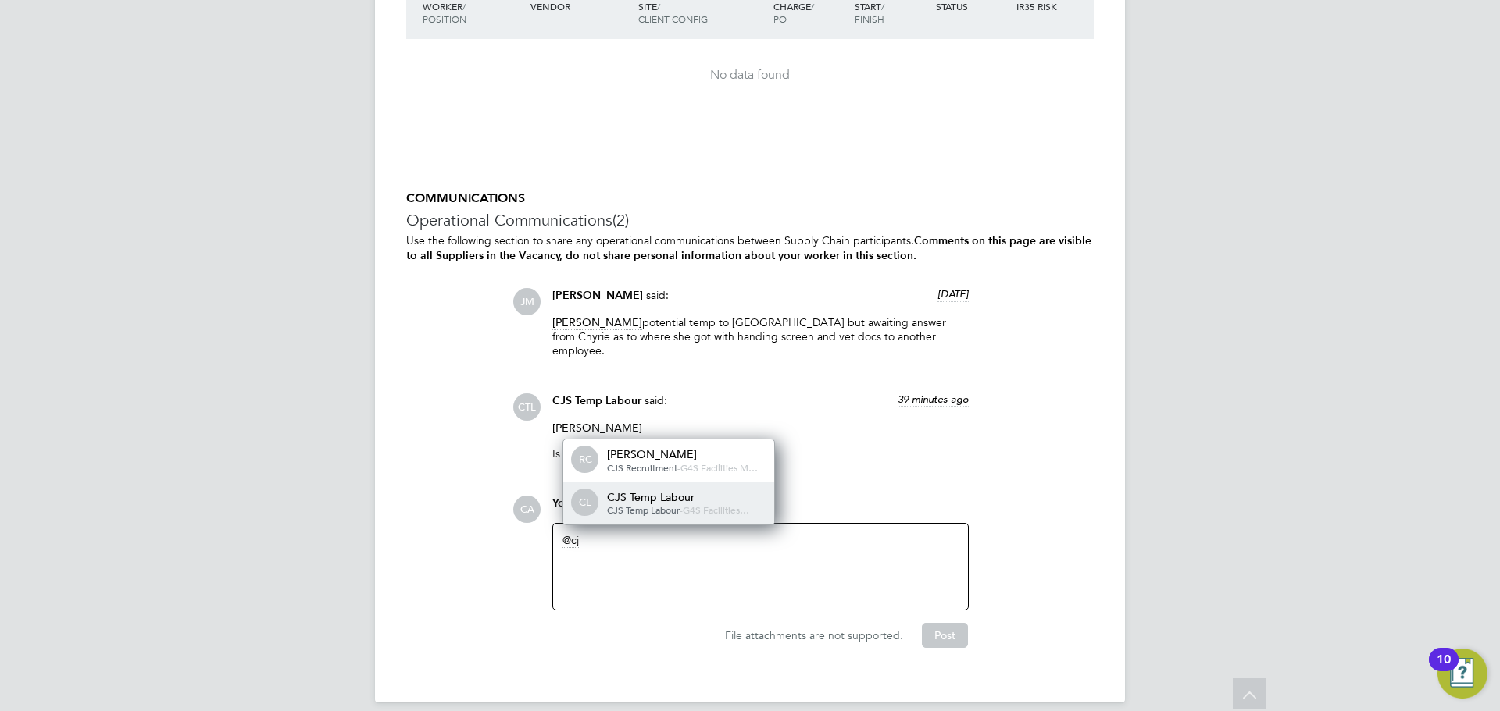
click at [635, 490] on div "CJS Temp Labour" at bounding box center [685, 497] width 156 height 14
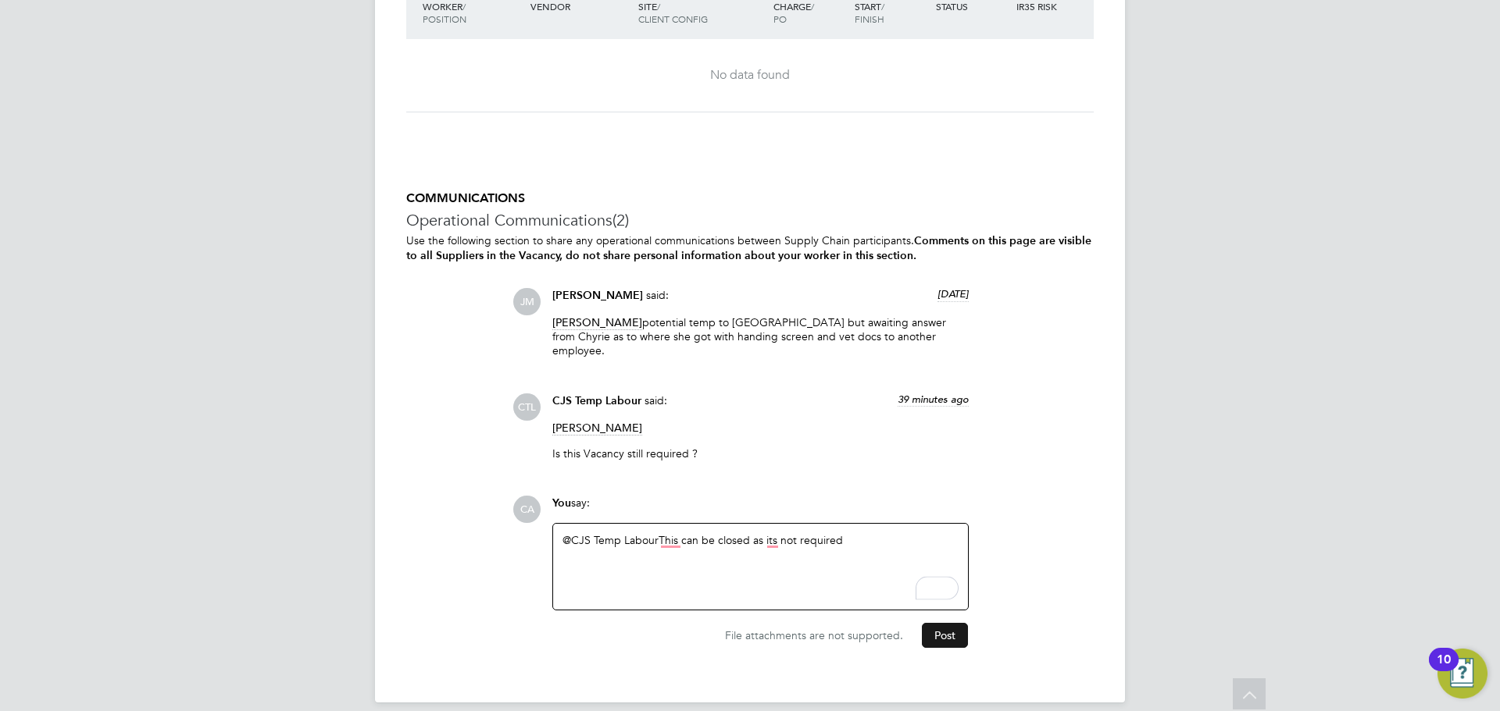
click at [941, 623] on button "Post" at bounding box center [945, 635] width 46 height 25
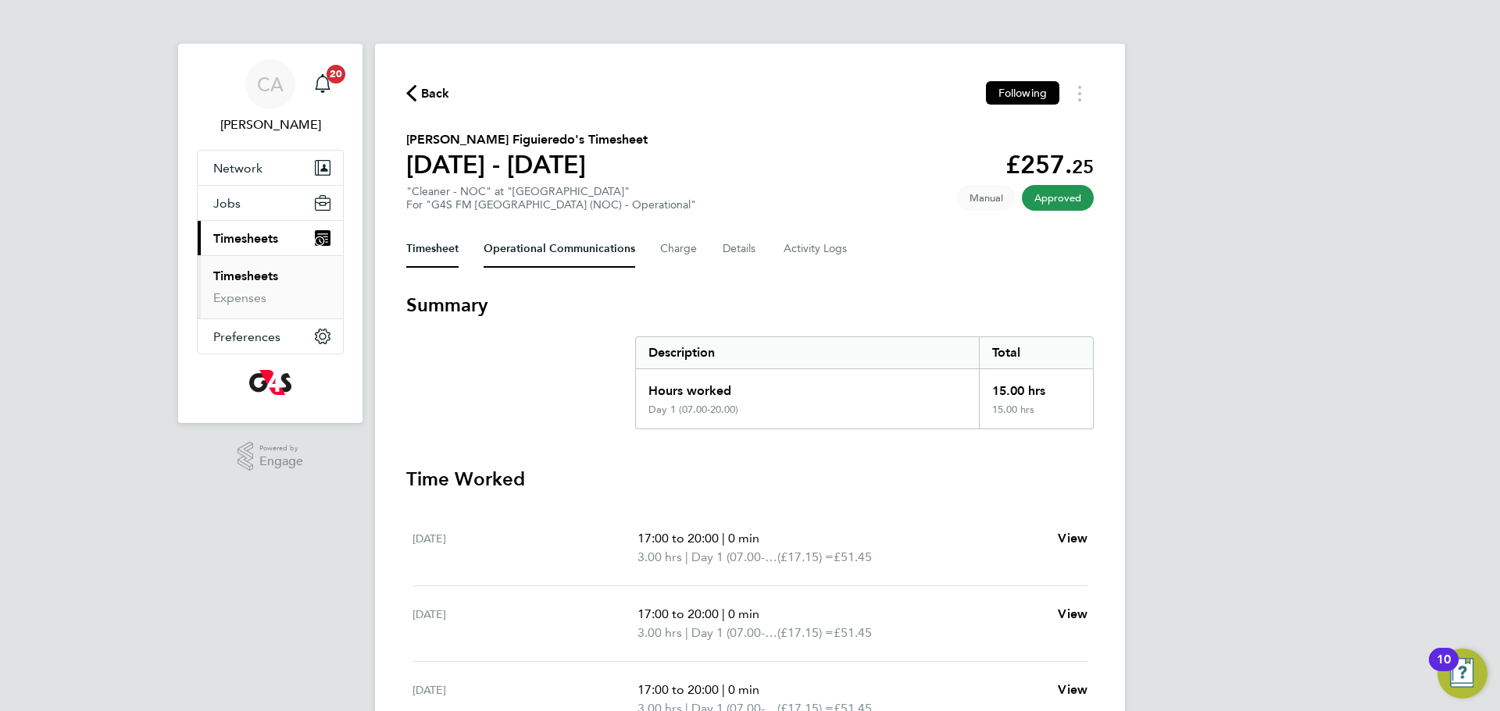
click at [522, 249] on Communications-tab "Operational Communications" at bounding box center [559, 248] width 152 height 37
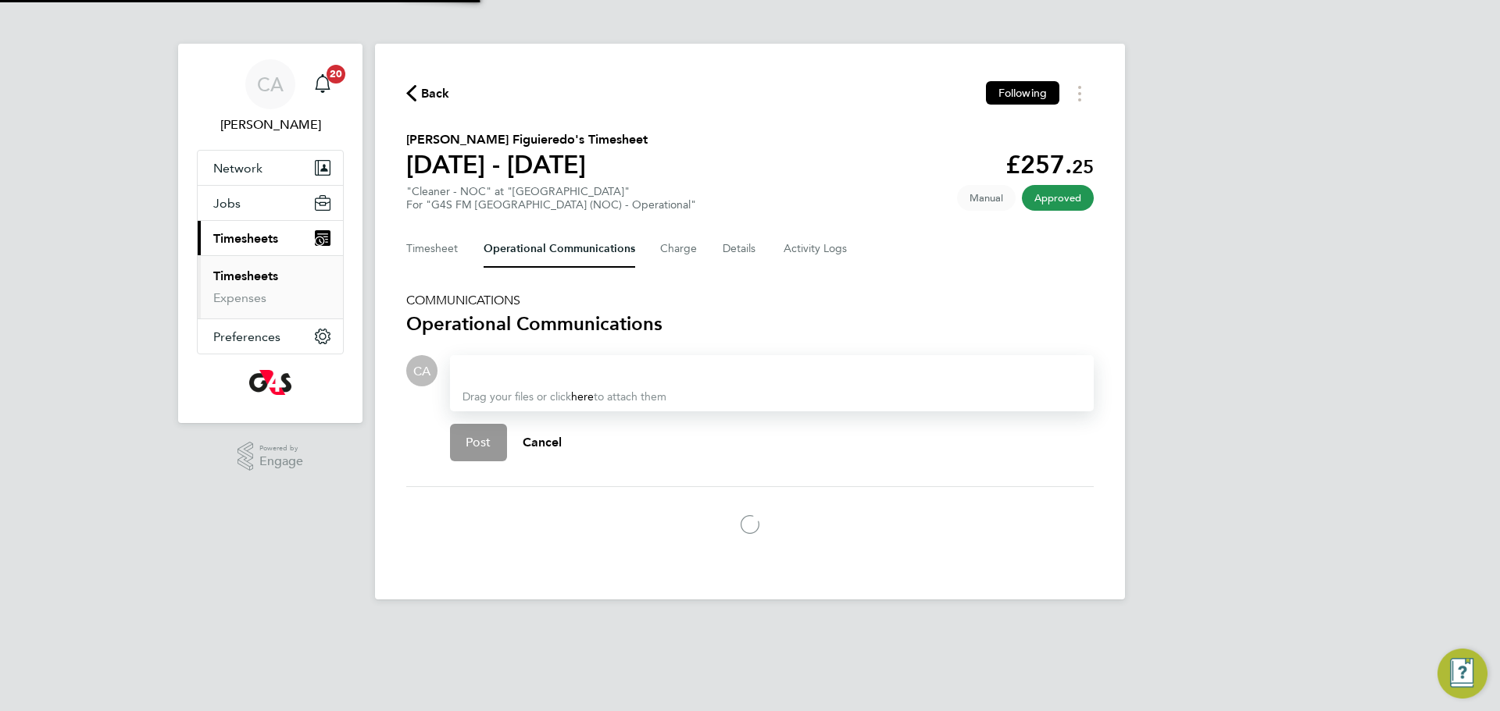
click at [499, 371] on div at bounding box center [771, 371] width 619 height 19
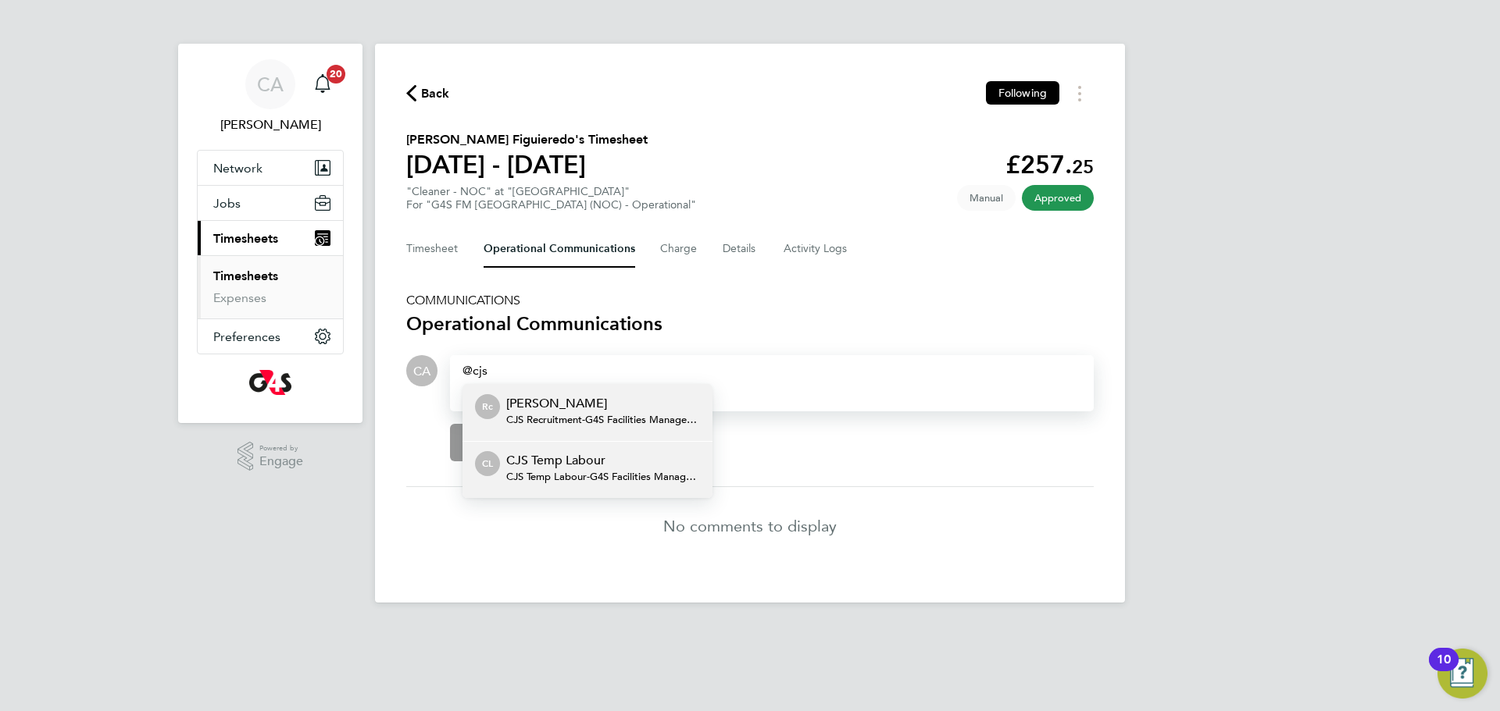
click at [558, 458] on p "CJS Temp Labour" at bounding box center [603, 460] width 194 height 19
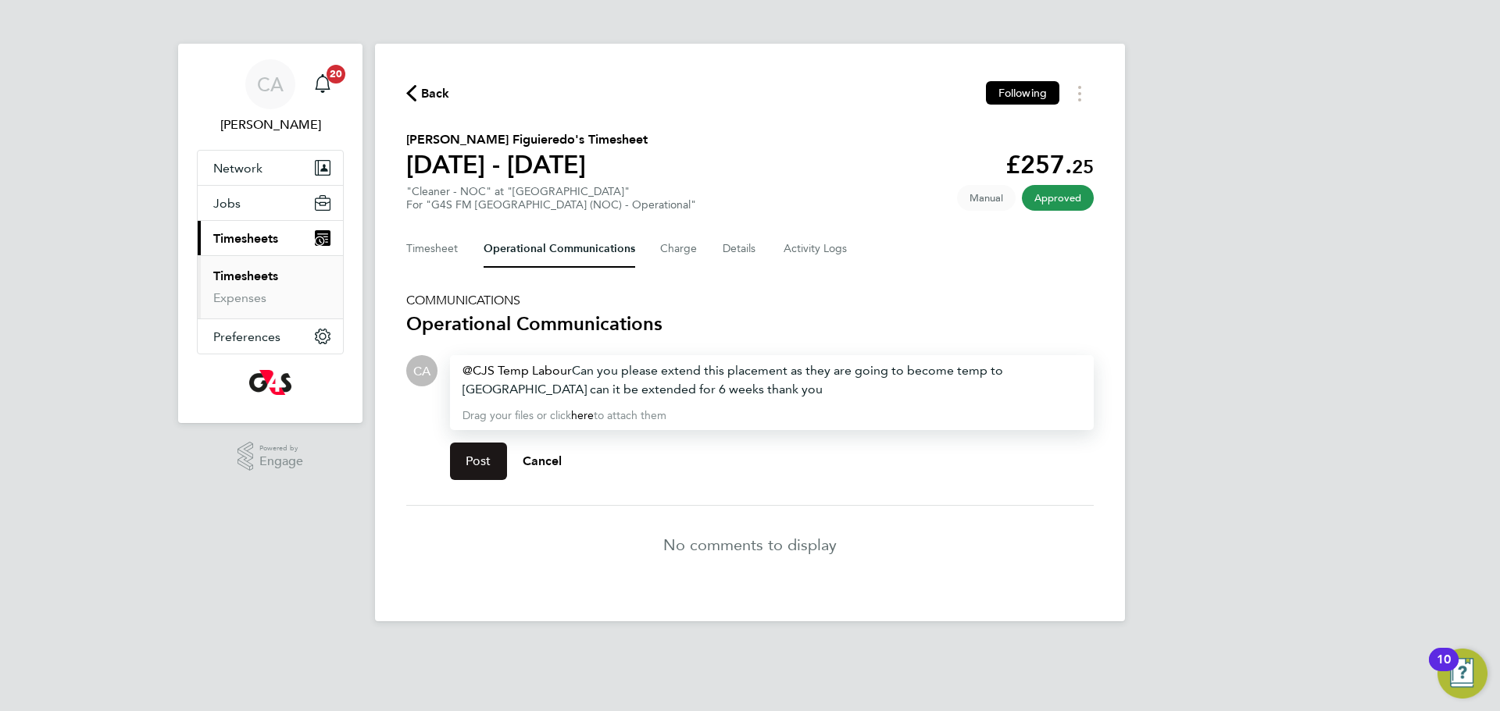
click at [486, 467] on span "Post" at bounding box center [478, 462] width 26 height 16
